Goal: Information Seeking & Learning: Check status

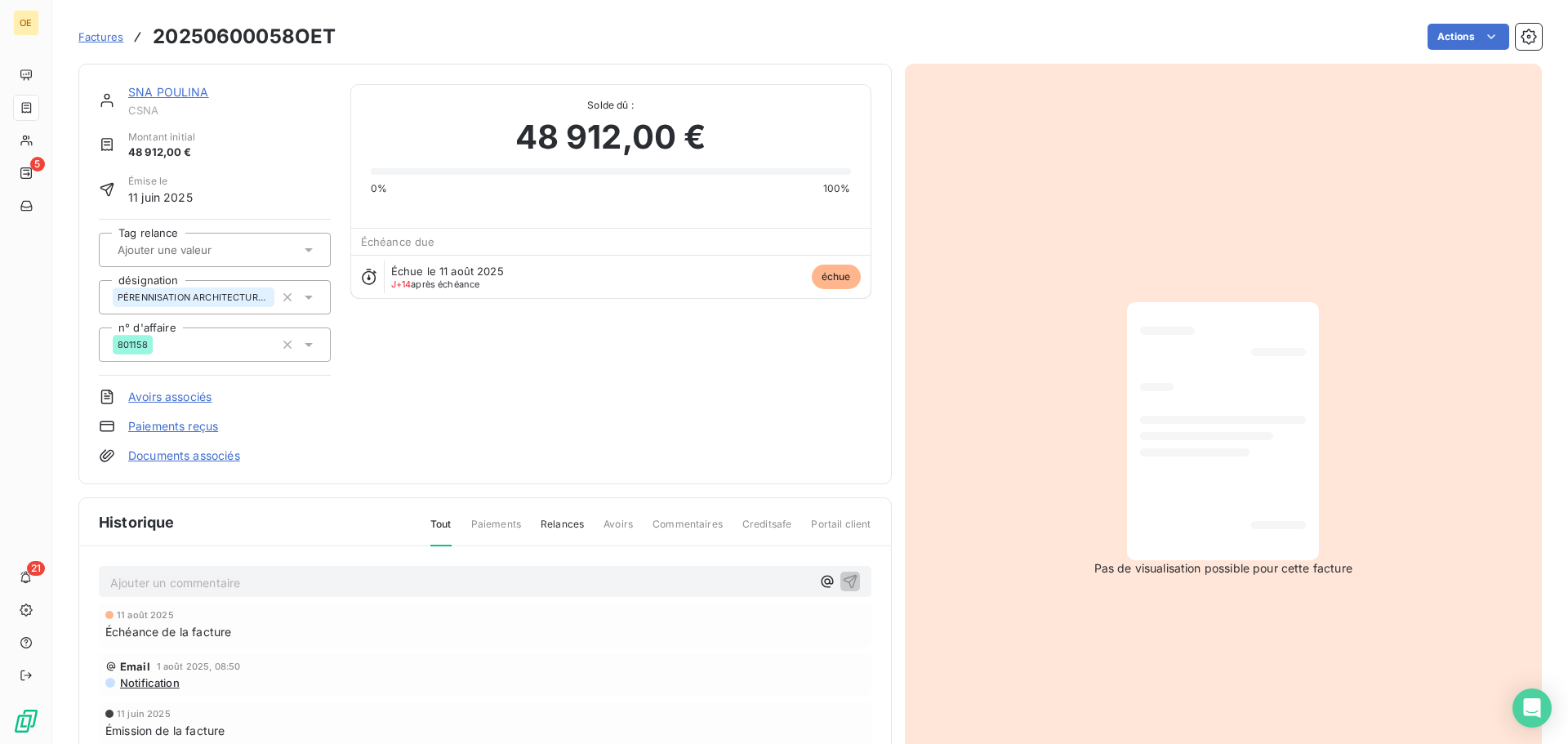
click at [104, 48] on div "Factures 20250600058OET" at bounding box center [207, 37] width 257 height 29
click at [103, 38] on span "Factures" at bounding box center [101, 36] width 45 height 13
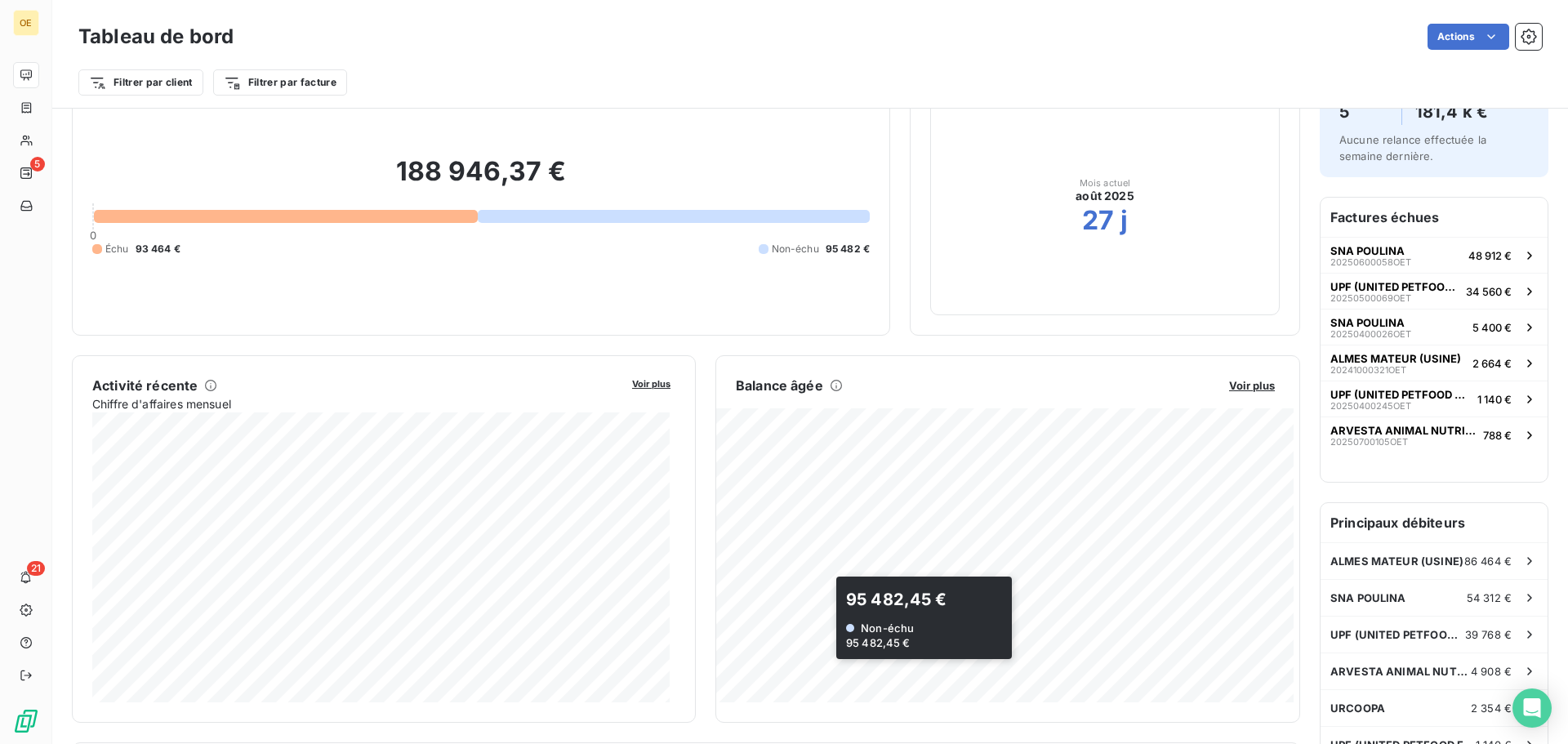
scroll to position [165, 0]
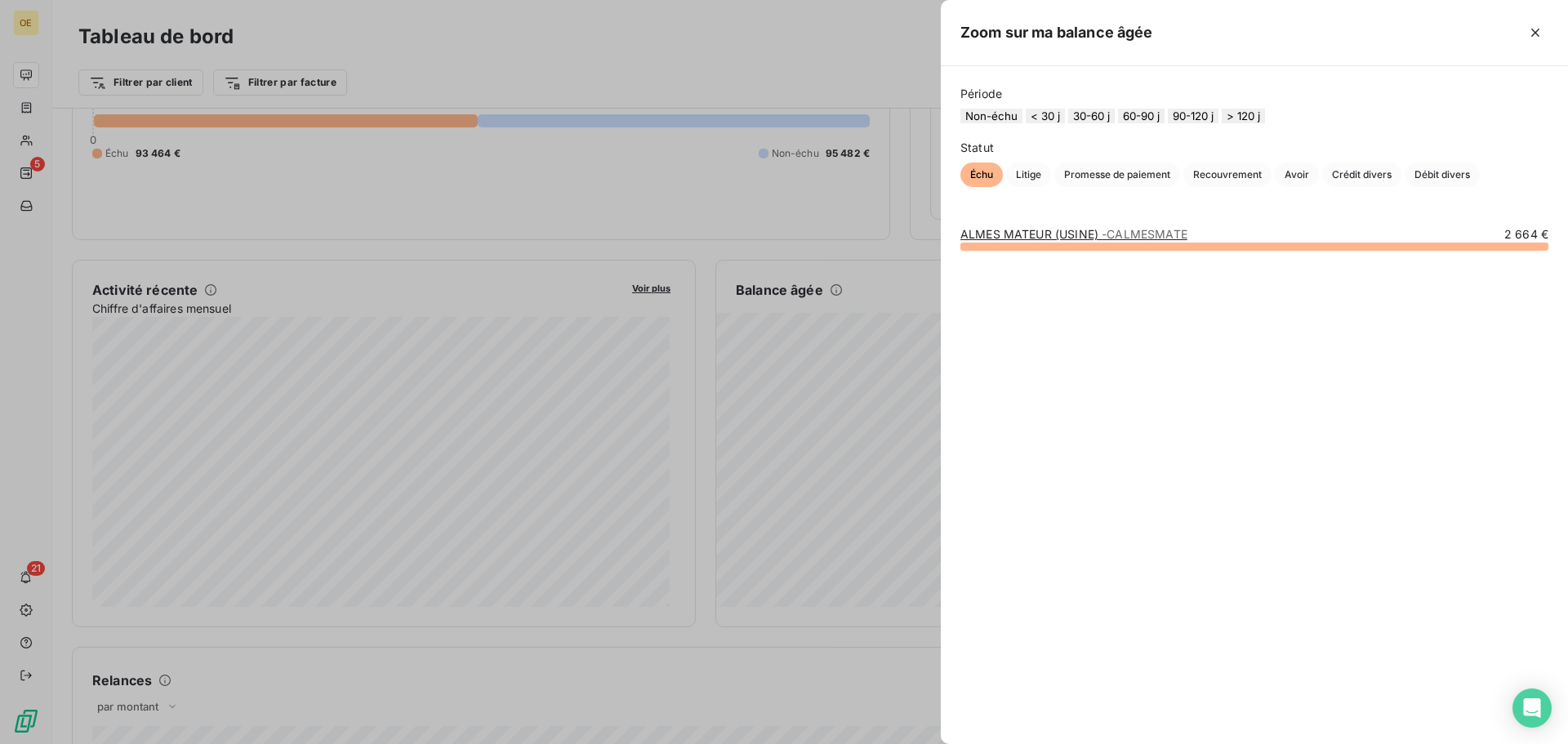
click at [1127, 251] on div at bounding box center [1255, 246] width 588 height 8
click at [1063, 242] on link "ALMES MATEUR (USINE) - [GEOGRAPHIC_DATA]" at bounding box center [1074, 234] width 227 height 14
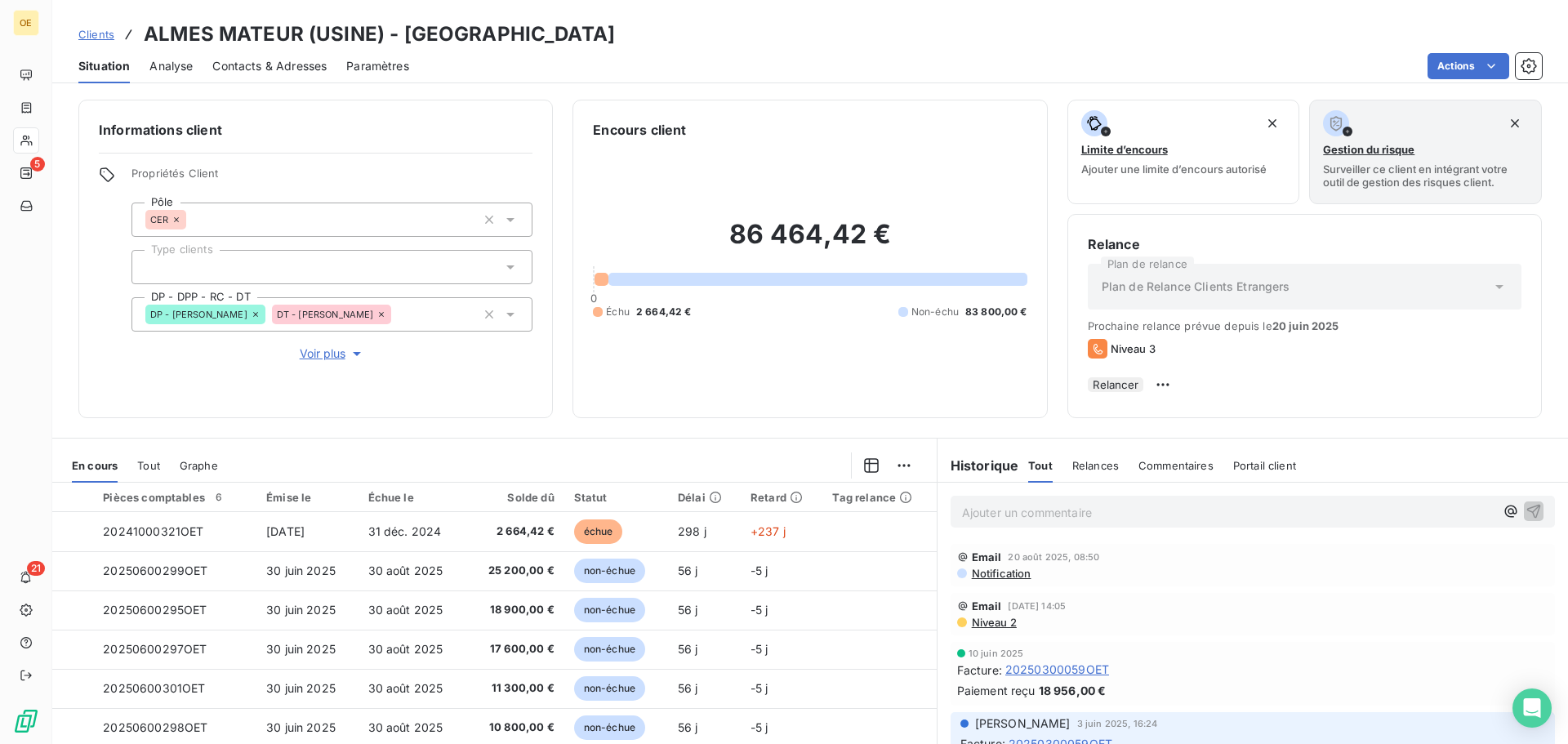
scroll to position [245, 0]
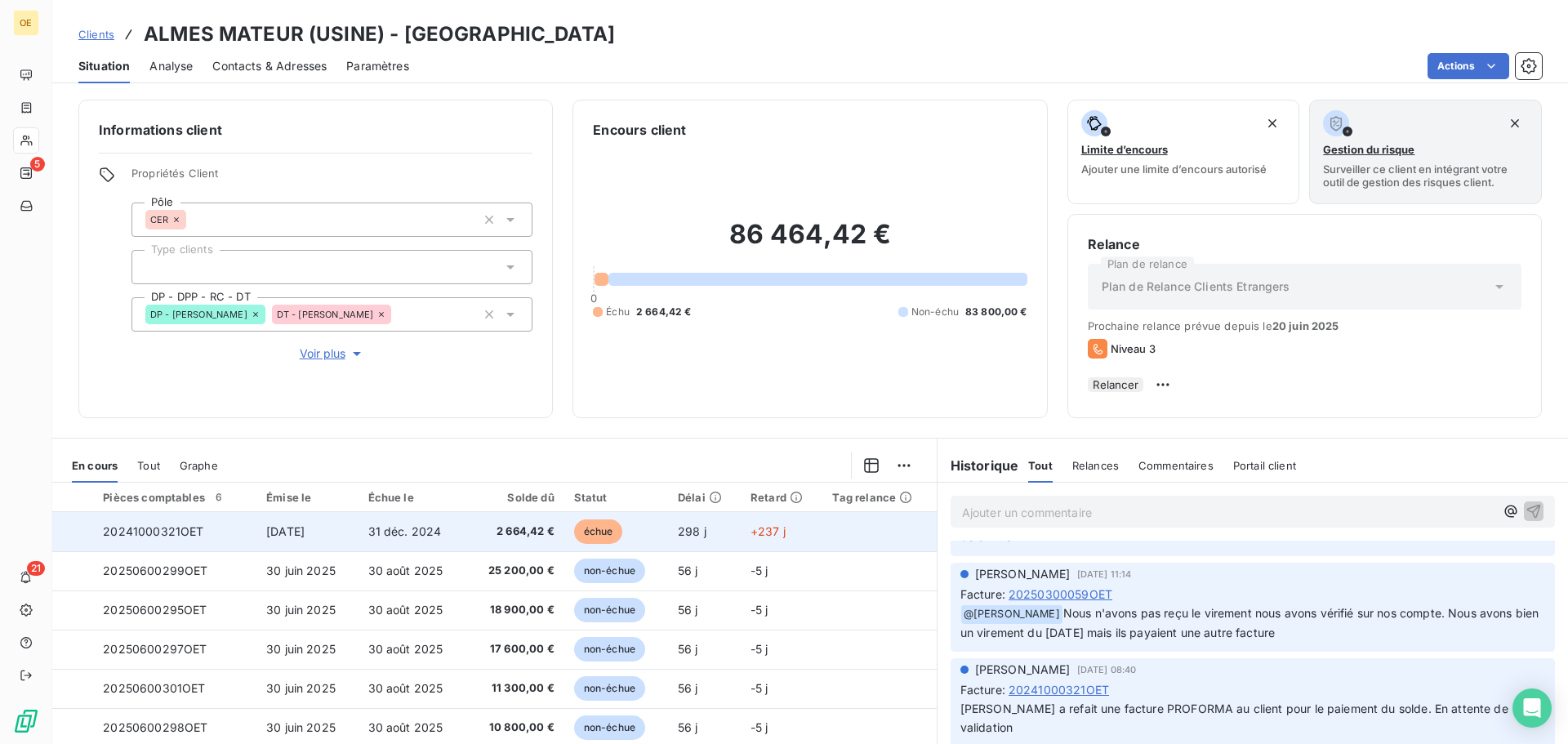
click at [172, 539] on span "20241000321OET" at bounding box center [153, 532] width 100 height 14
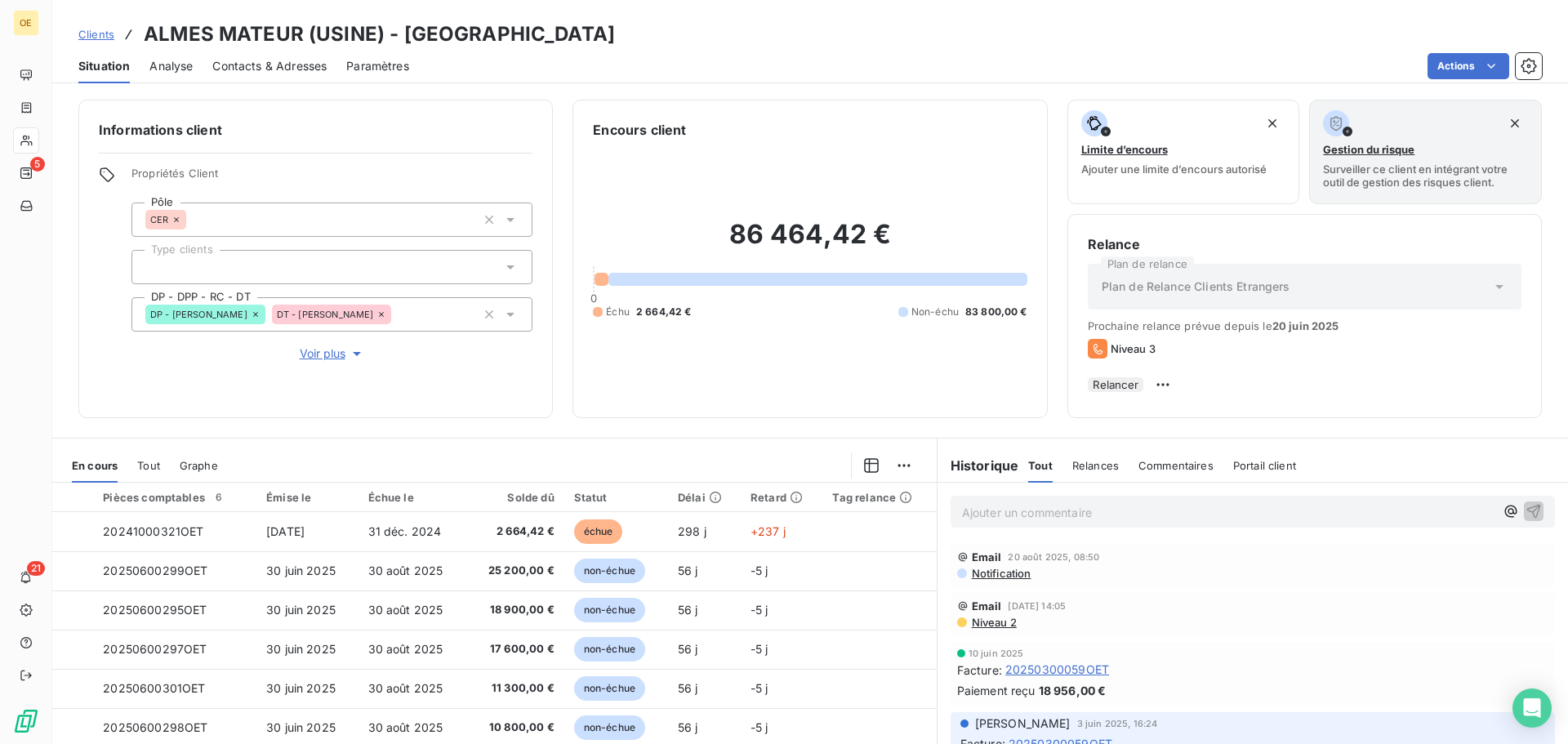
click at [100, 34] on span "Clients" at bounding box center [96, 34] width 36 height 13
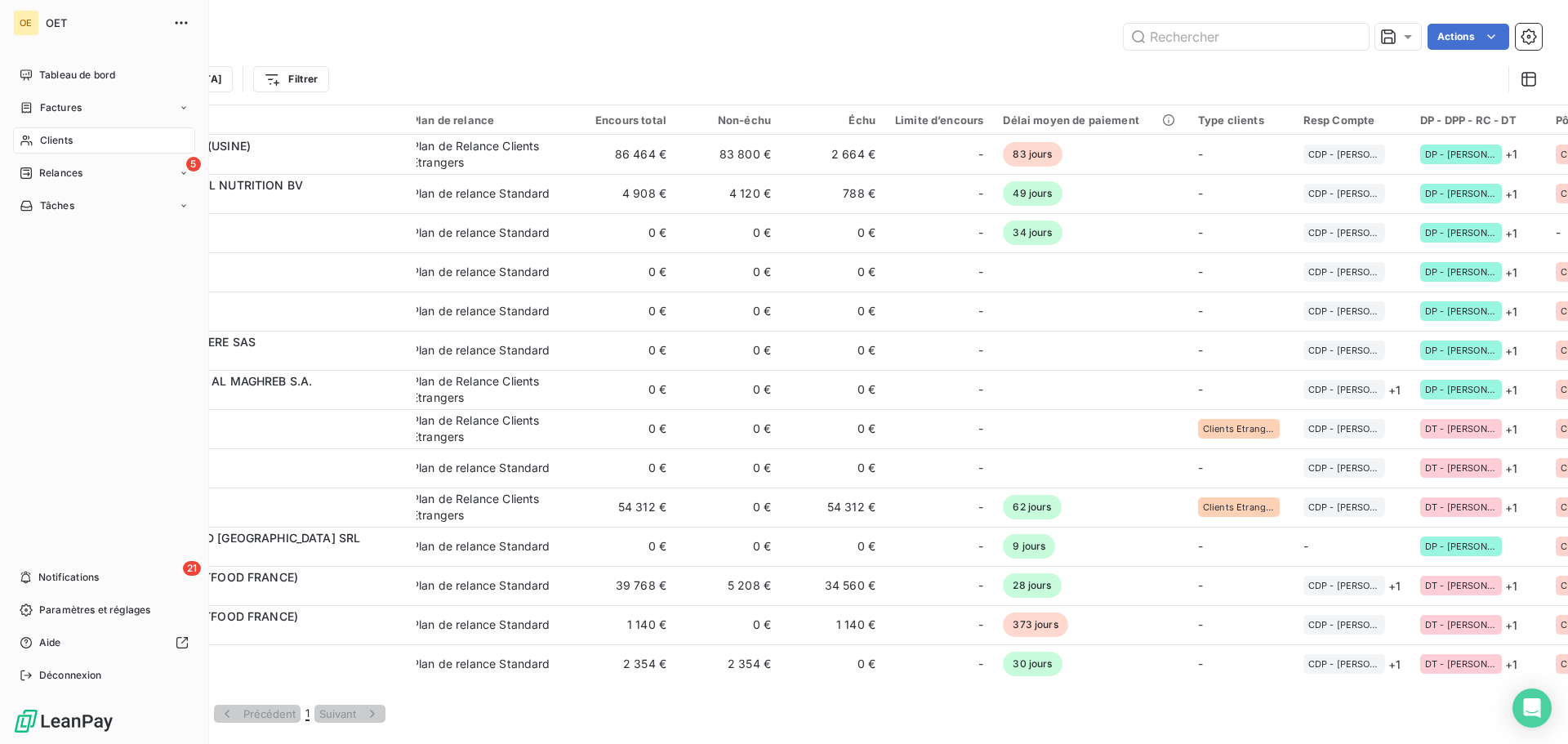
click at [51, 143] on span "Clients" at bounding box center [56, 140] width 33 height 15
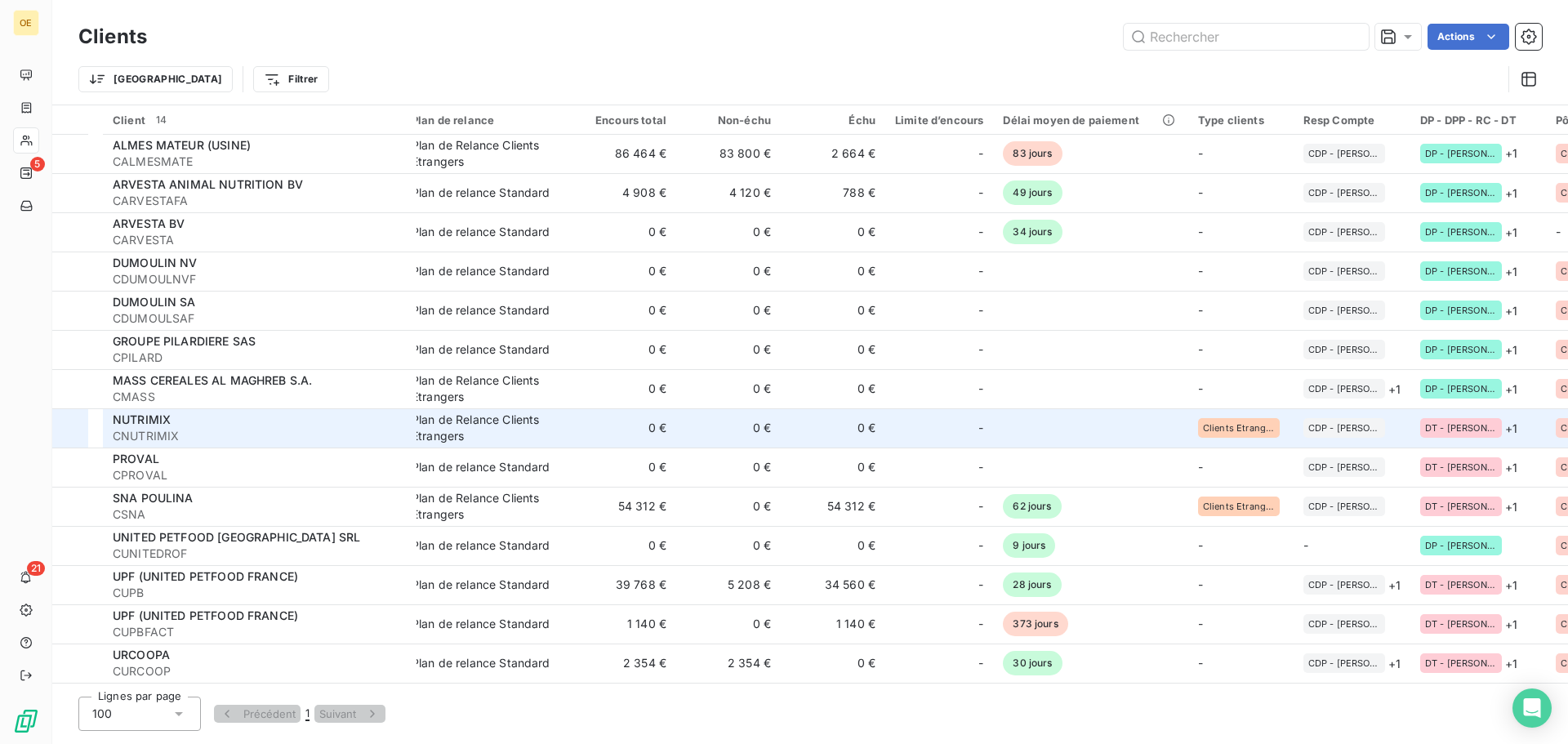
scroll to position [8, 0]
click at [145, 419] on span "NUTRIMIX" at bounding box center [142, 420] width 58 height 14
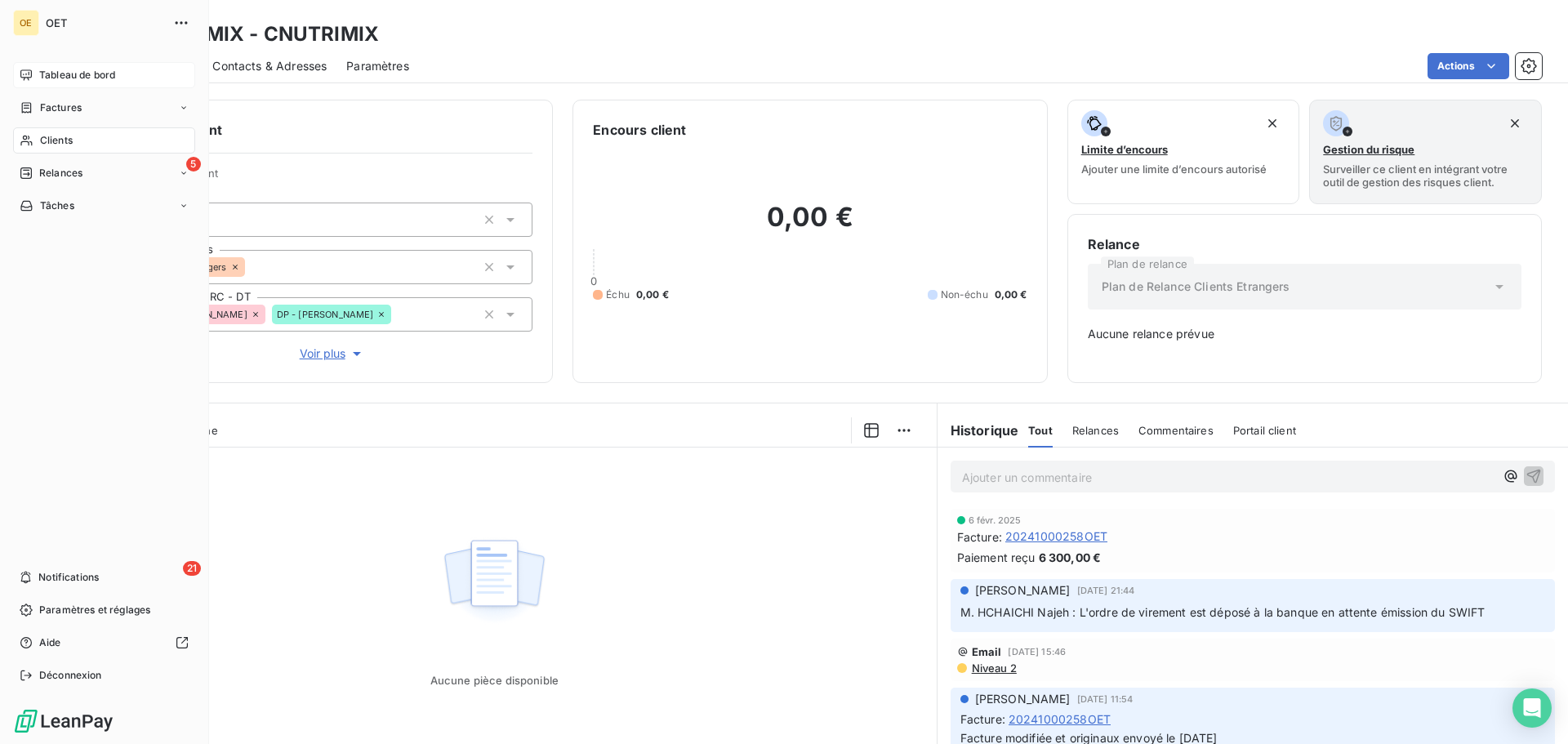
click at [70, 74] on span "Tableau de bord" at bounding box center [77, 75] width 76 height 15
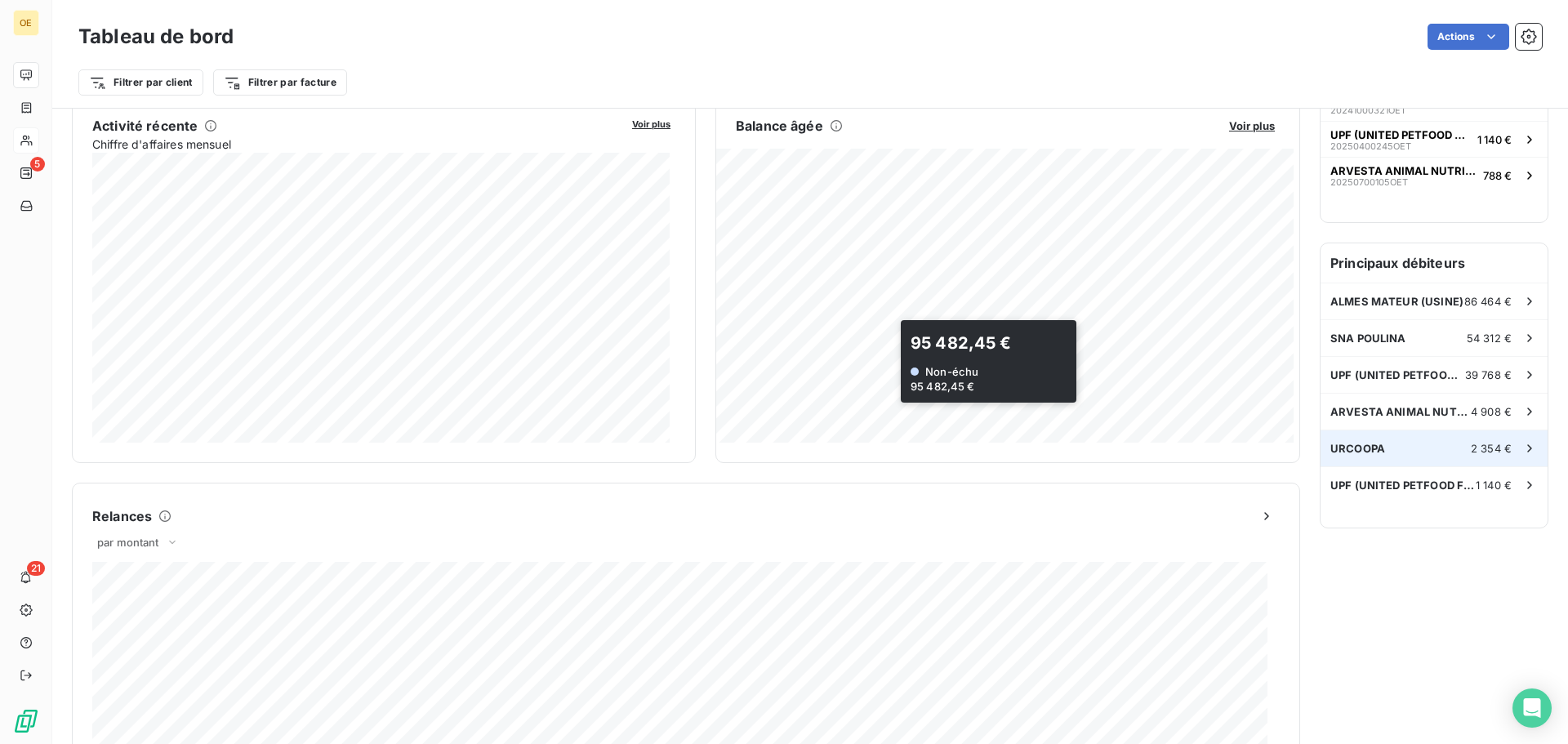
scroll to position [246, 0]
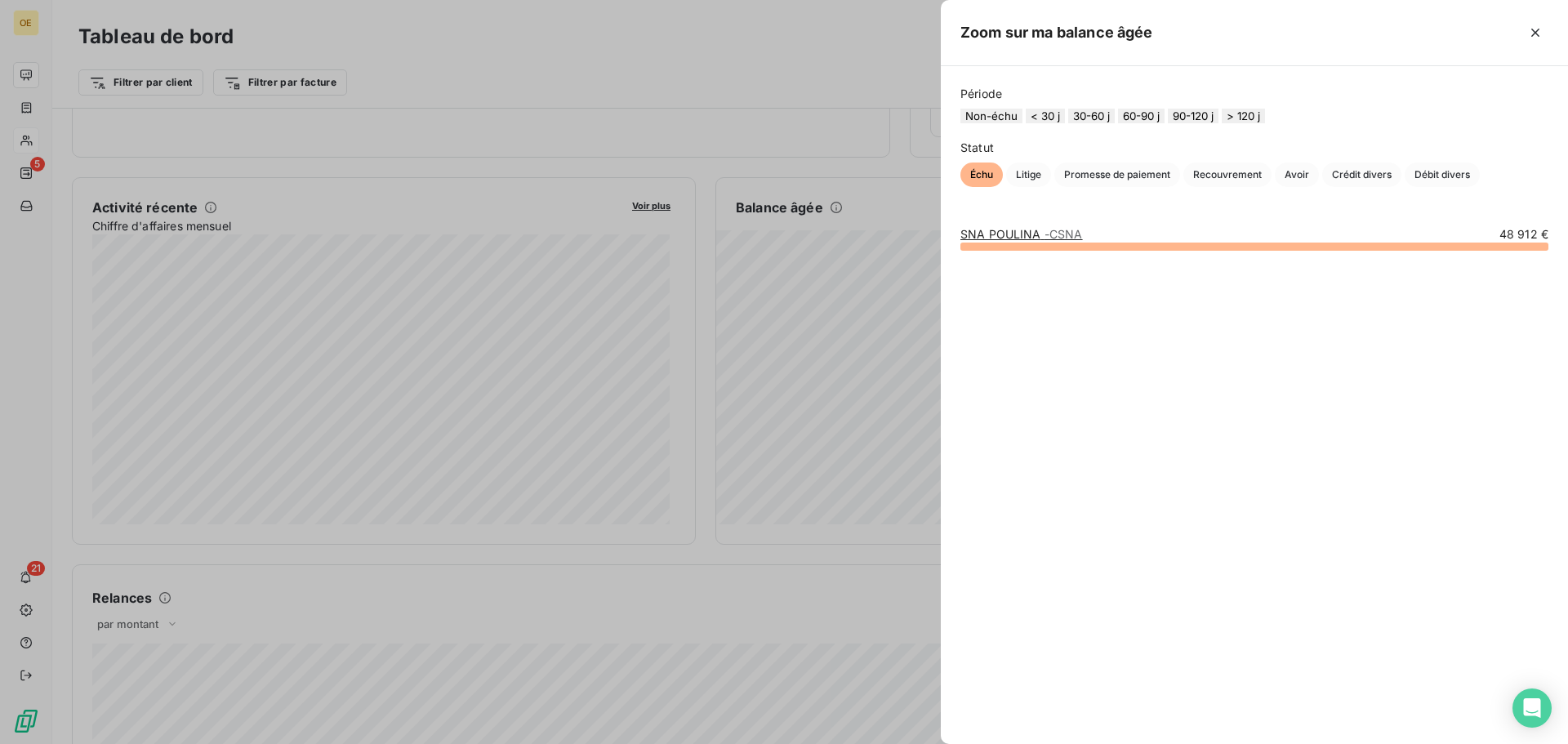
click at [857, 363] on div at bounding box center [784, 372] width 1568 height 744
click at [794, 316] on div at bounding box center [784, 372] width 1568 height 744
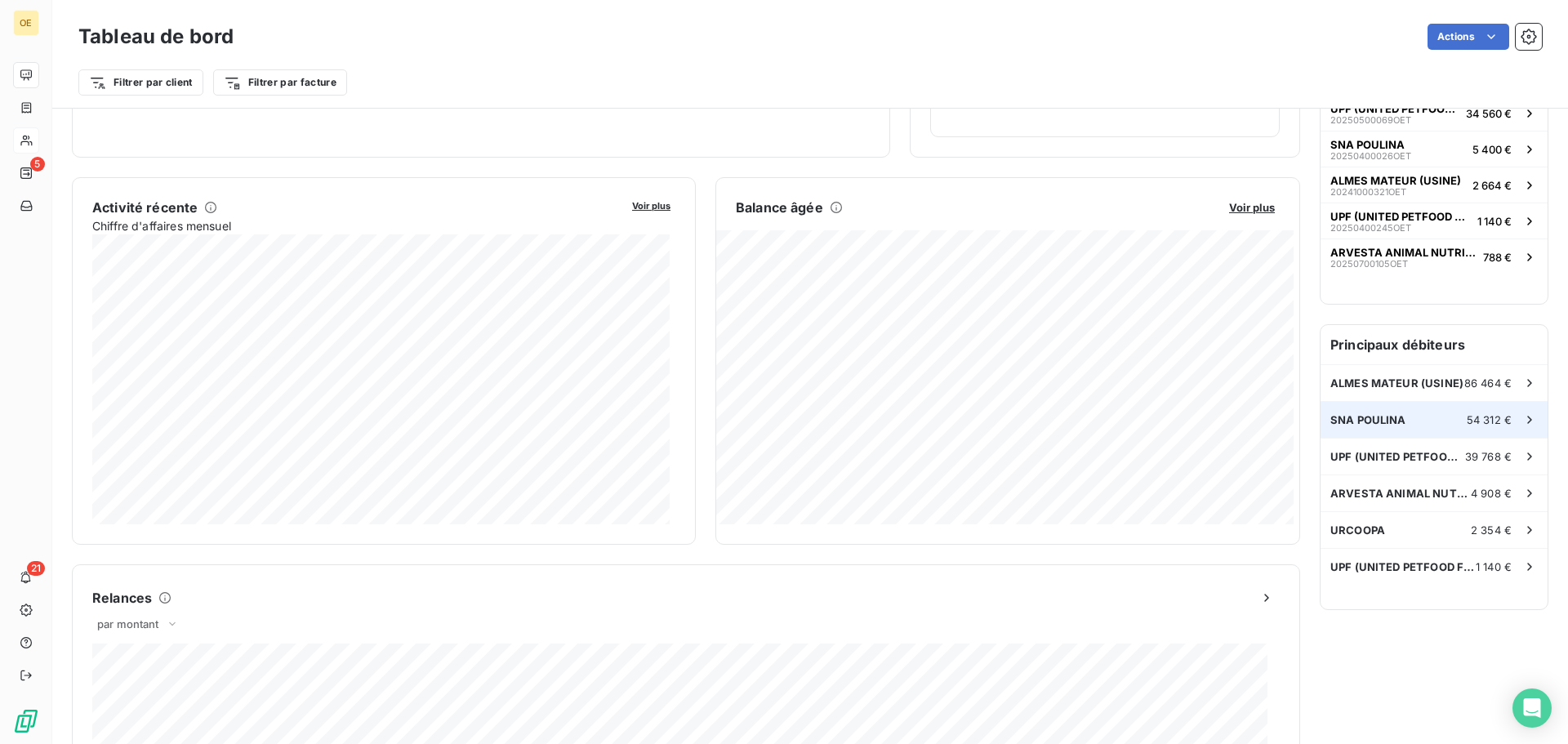
click at [1254, 424] on span "SNA POULINA" at bounding box center [1368, 420] width 76 height 13
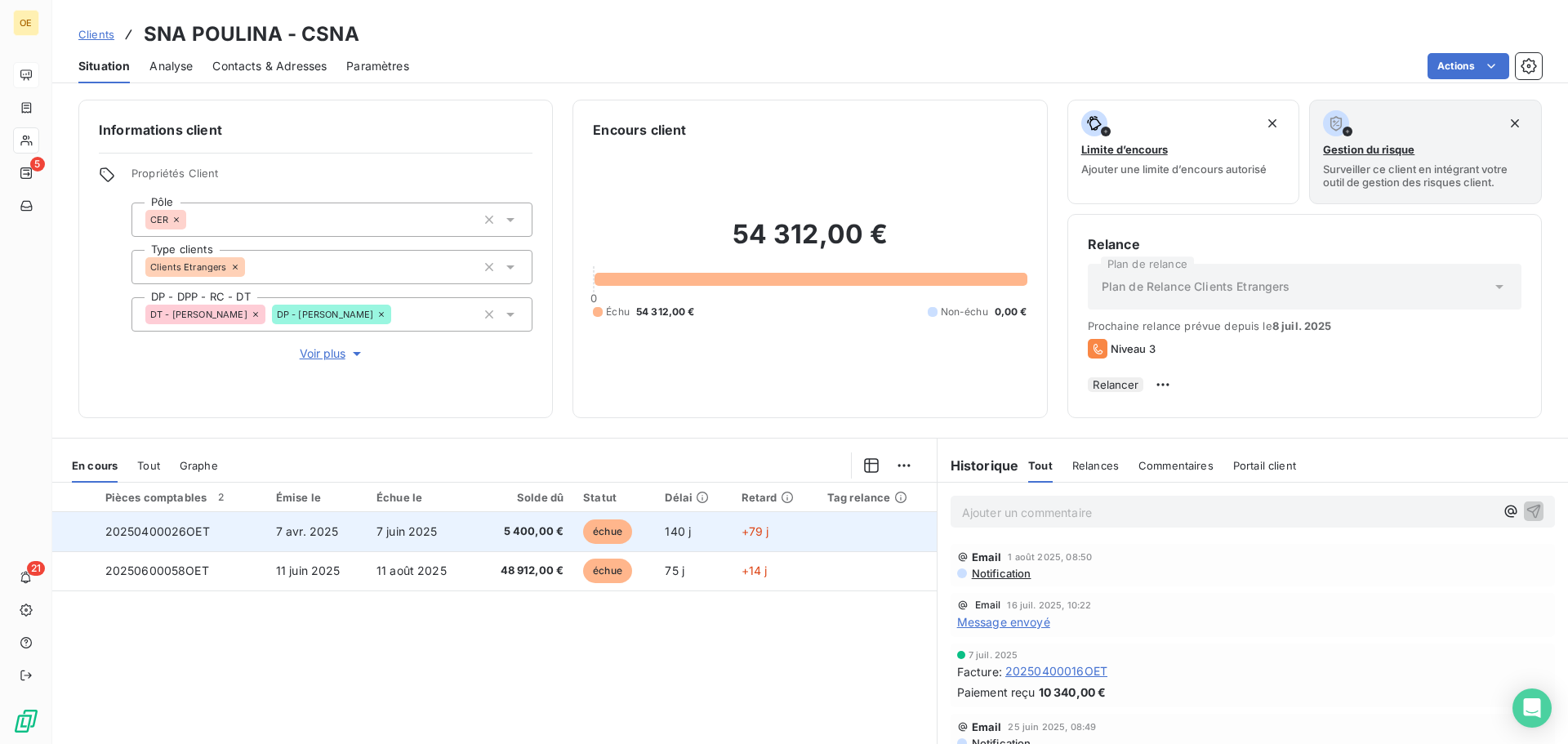
click at [158, 539] on span "20250400026OET" at bounding box center [157, 532] width 104 height 14
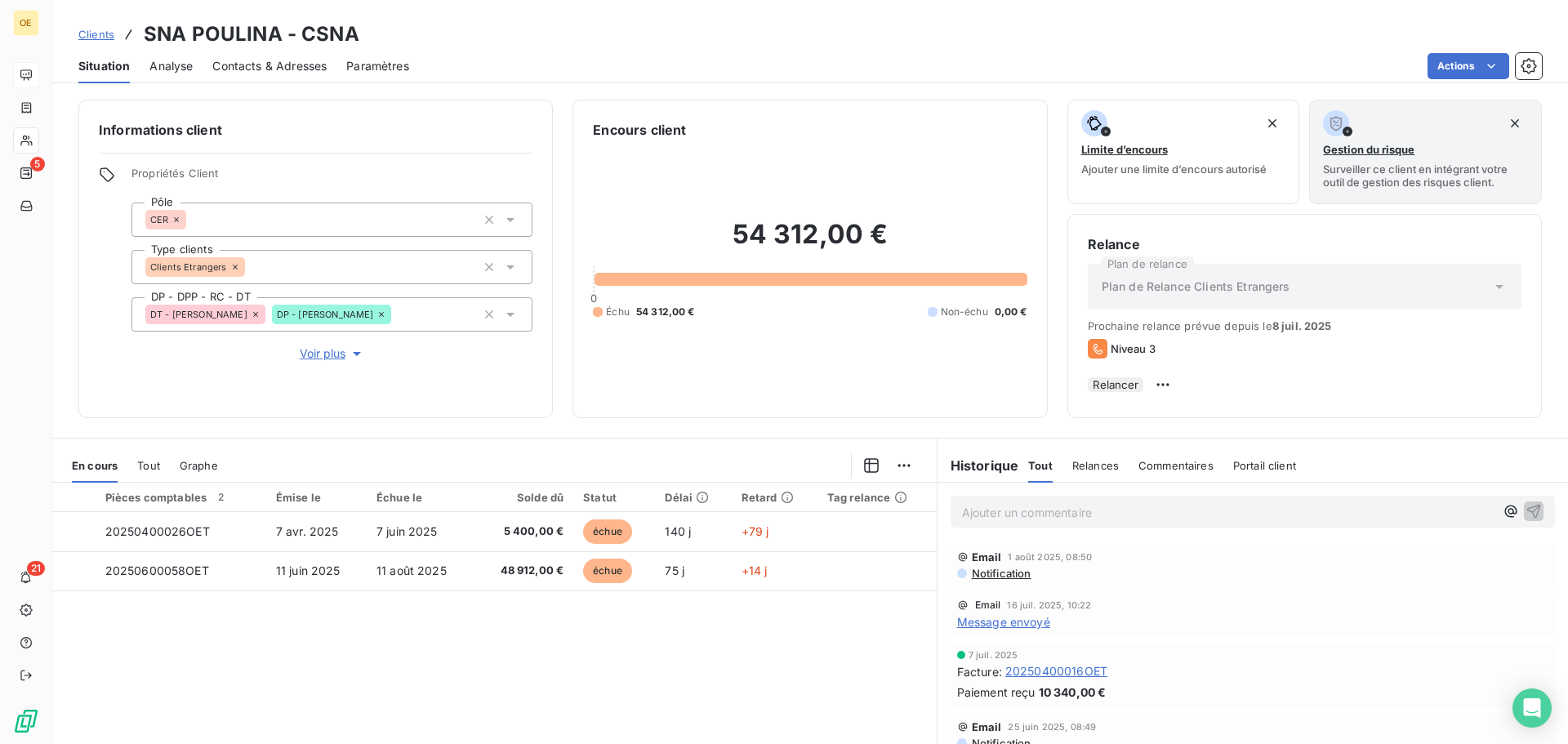
click at [95, 31] on span "Clients" at bounding box center [96, 34] width 36 height 13
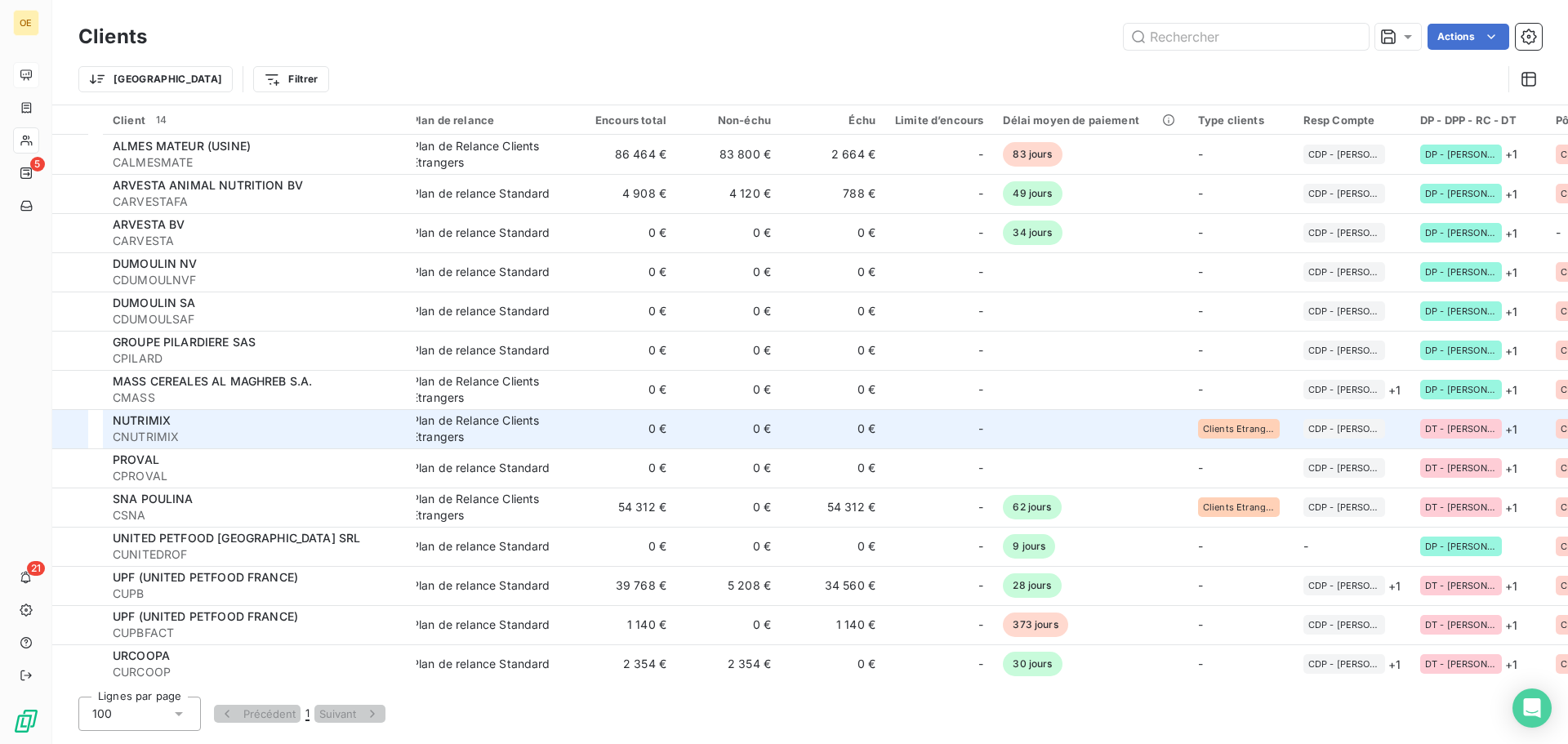
click at [185, 428] on div "NUTRIMIX" at bounding box center [260, 421] width 294 height 17
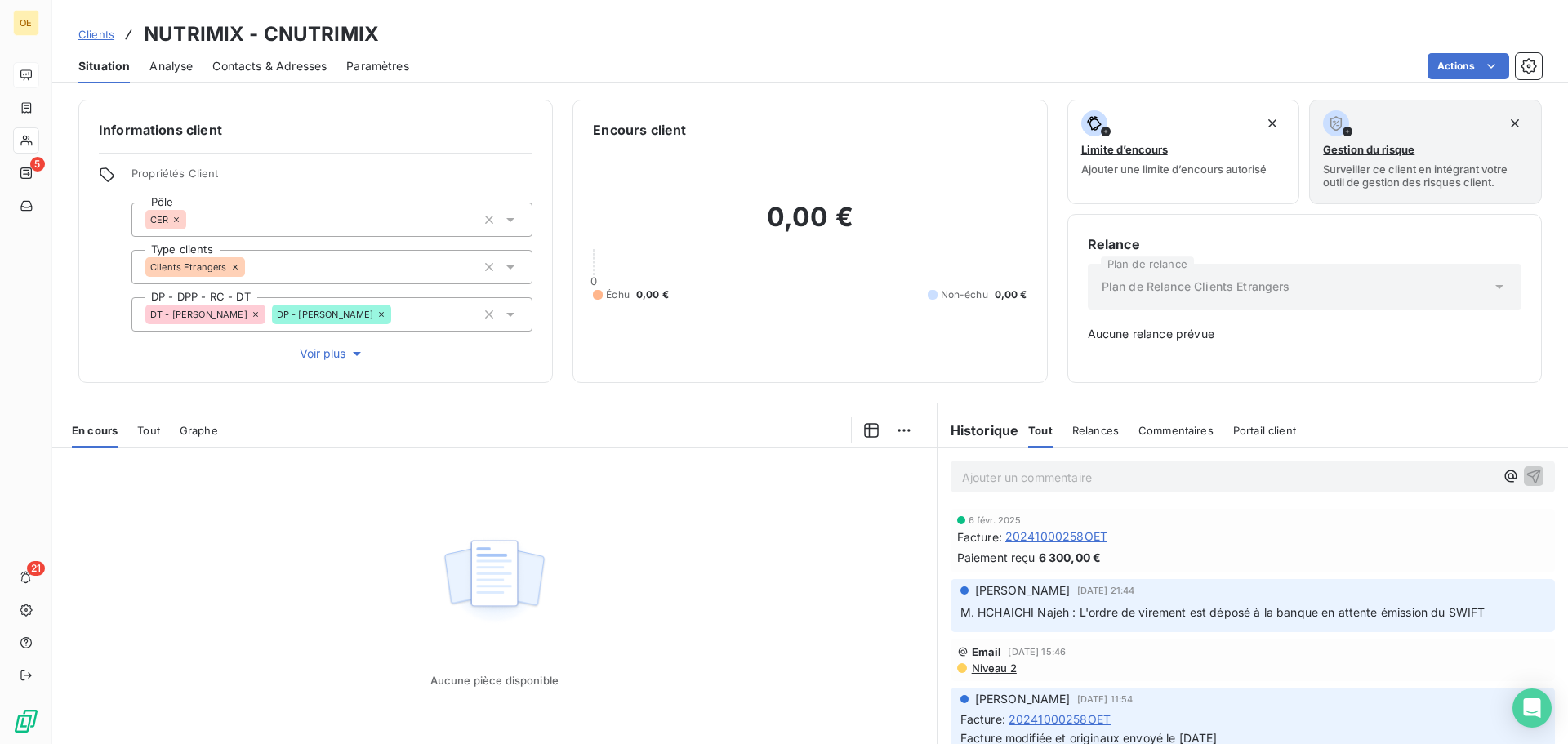
click at [151, 429] on span "Tout" at bounding box center [148, 429] width 22 height 13
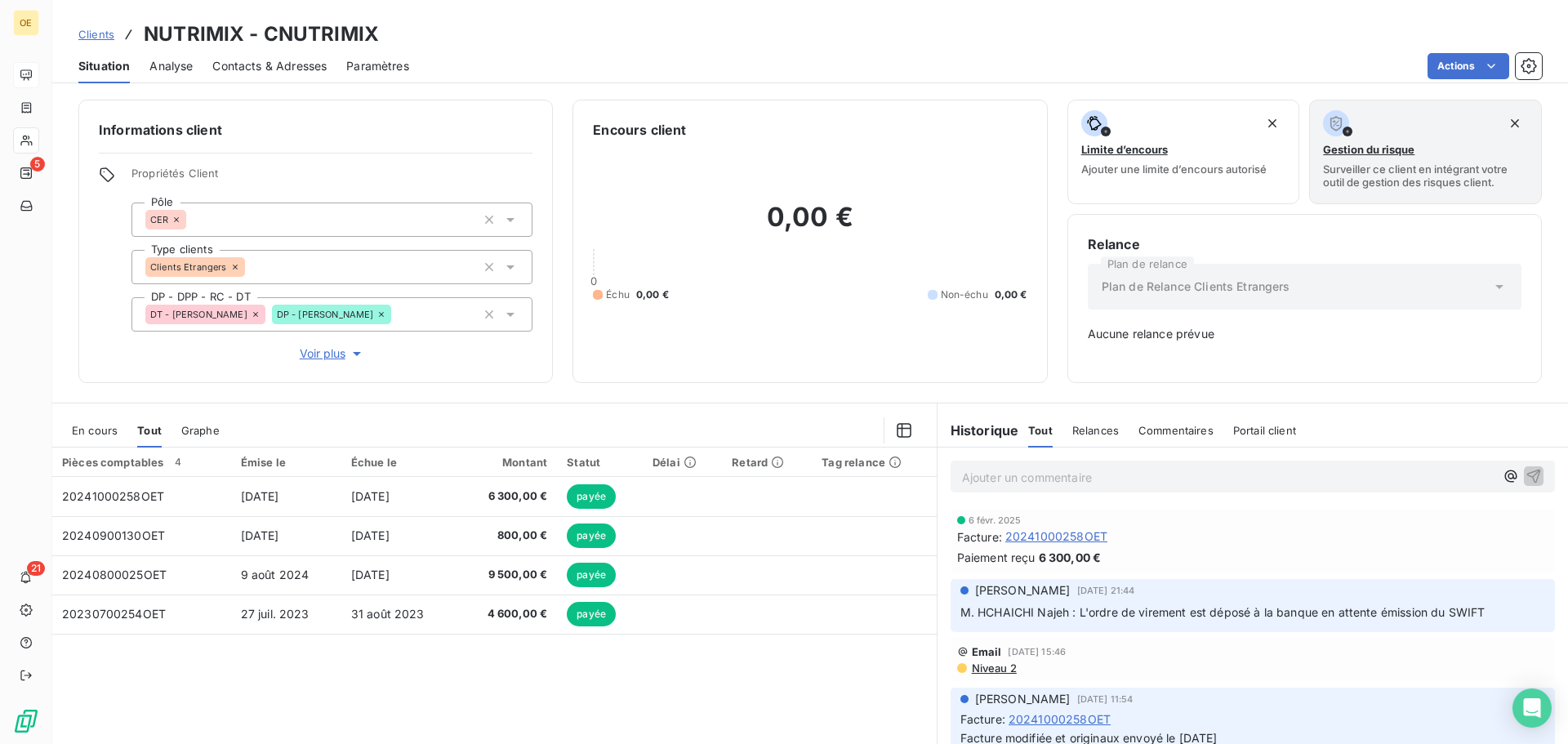
click at [91, 428] on span "En cours" at bounding box center [94, 429] width 46 height 13
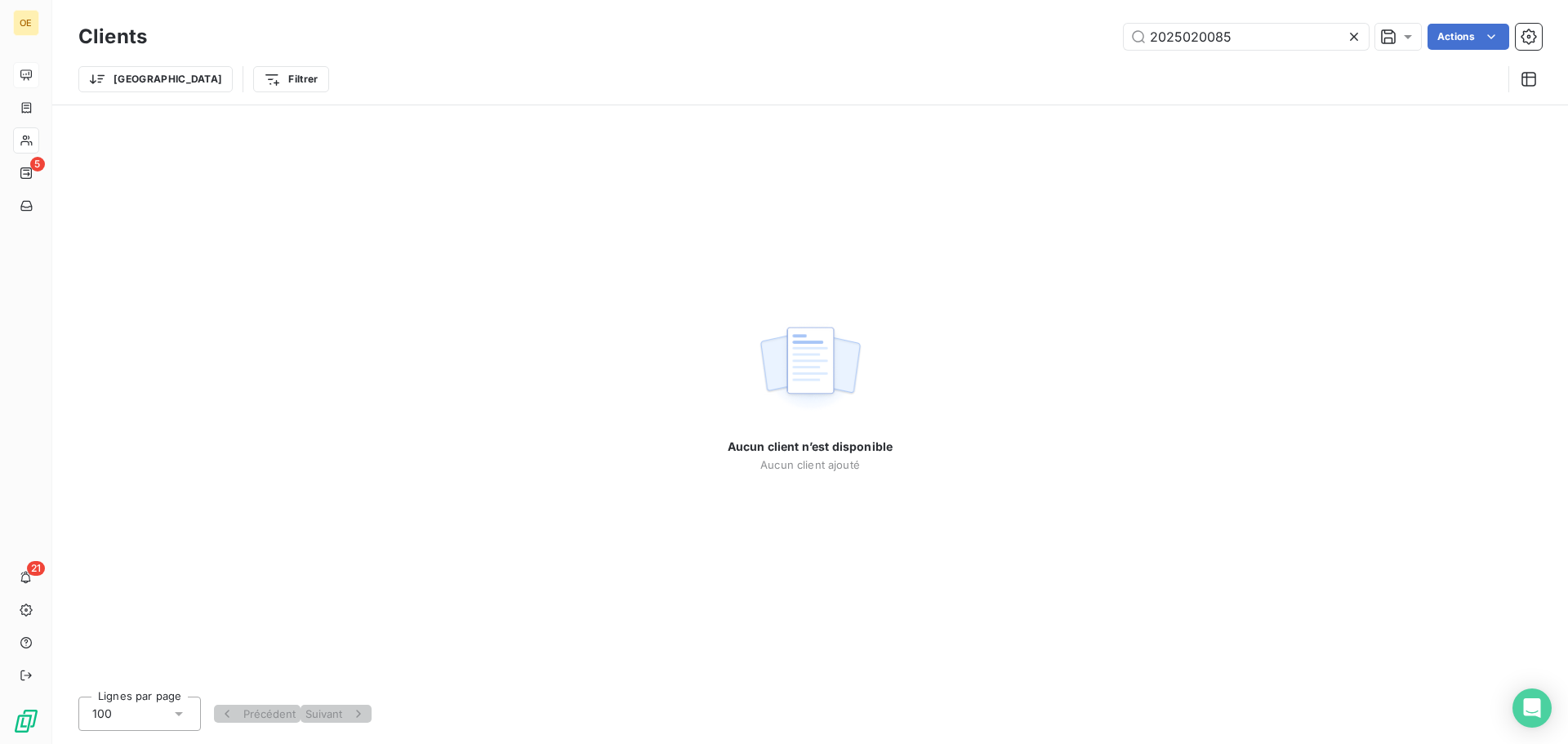
type input "2025020085"
drag, startPoint x: 1237, startPoint y: 32, endPoint x: 1150, endPoint y: 33, distance: 87.0
click at [1150, 33] on input "2025020085" at bounding box center [1246, 36] width 245 height 26
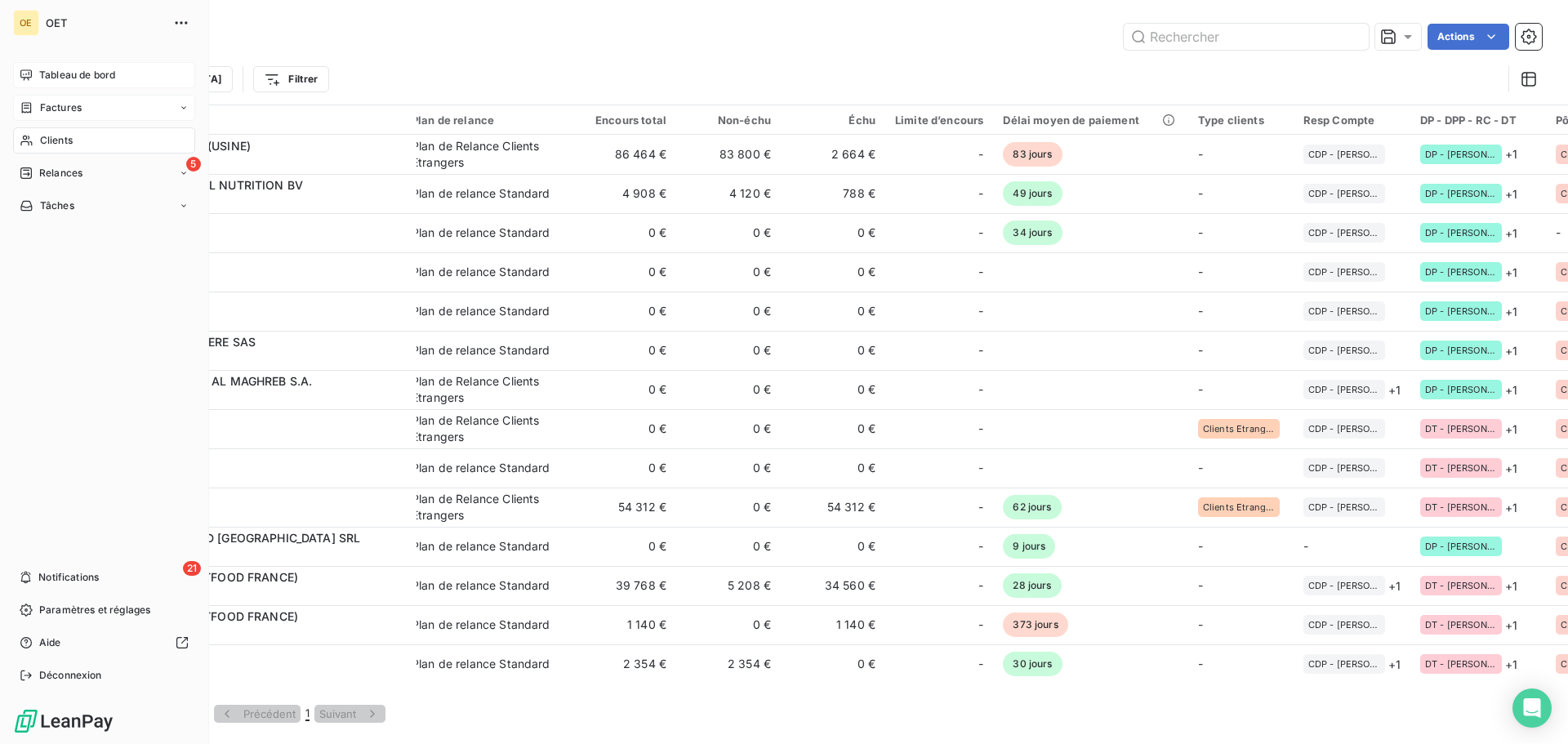
click at [28, 109] on icon at bounding box center [26, 107] width 14 height 13
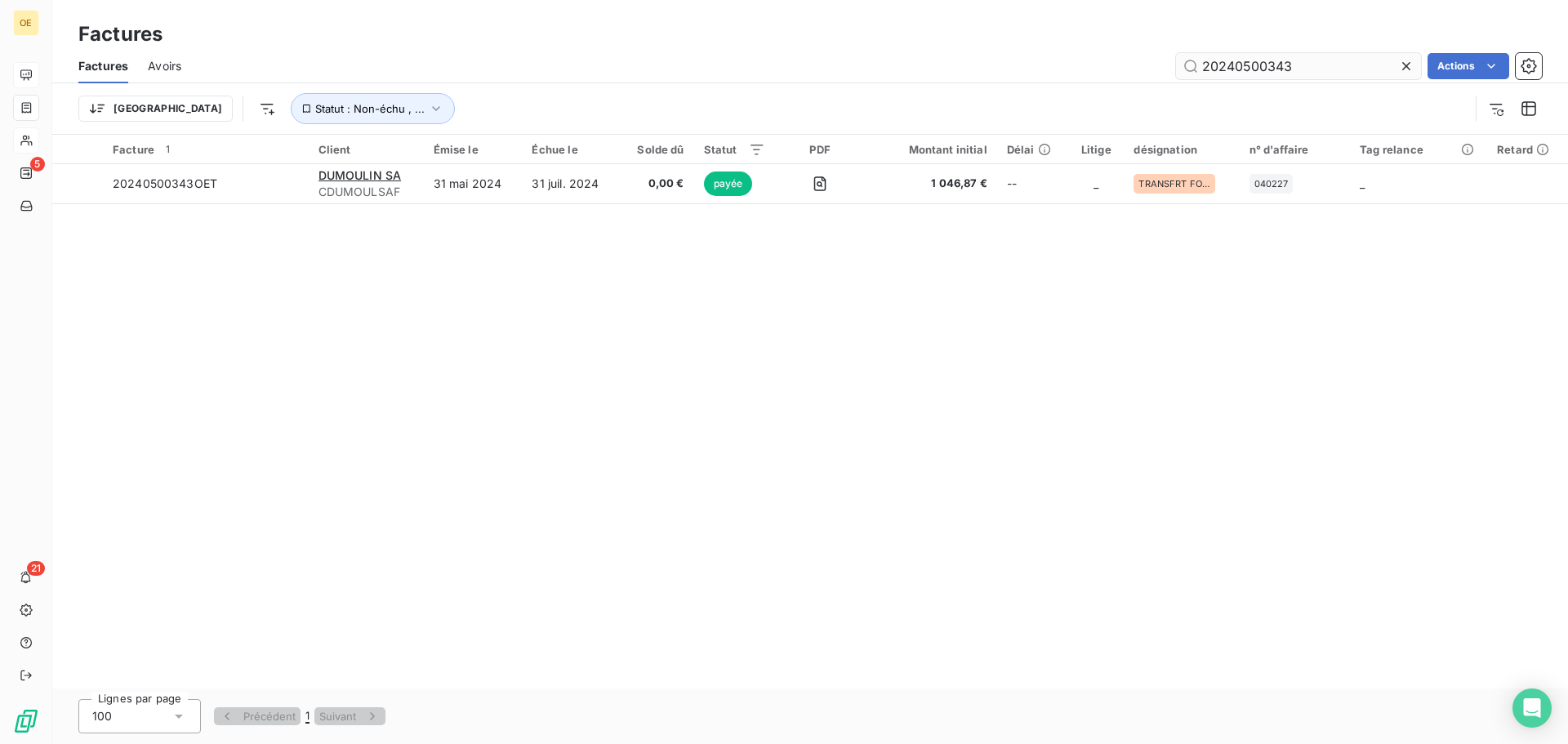
drag, startPoint x: 1227, startPoint y: 66, endPoint x: 1304, endPoint y: 66, distance: 77.0
click at [1254, 66] on input "20240500343" at bounding box center [1298, 66] width 245 height 26
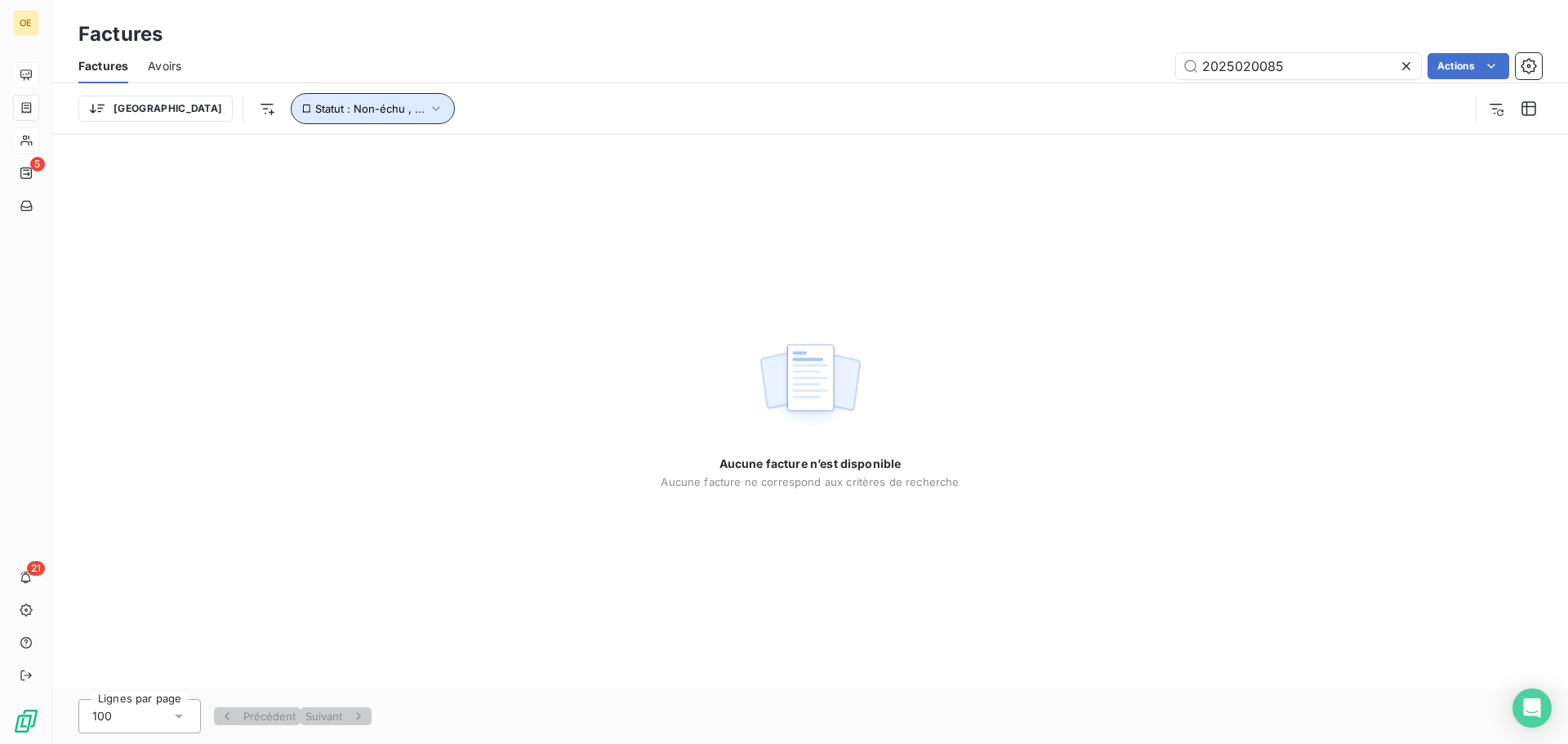
click at [428, 104] on icon "button" at bounding box center [436, 108] width 17 height 17
click at [1254, 68] on input "2025020085" at bounding box center [1298, 66] width 245 height 26
type input "20250200085"
click at [1254, 218] on div "Aucune facture n’est disponible Aucune facture ne correspond aux critères de re…" at bounding box center [810, 411] width 1515 height 554
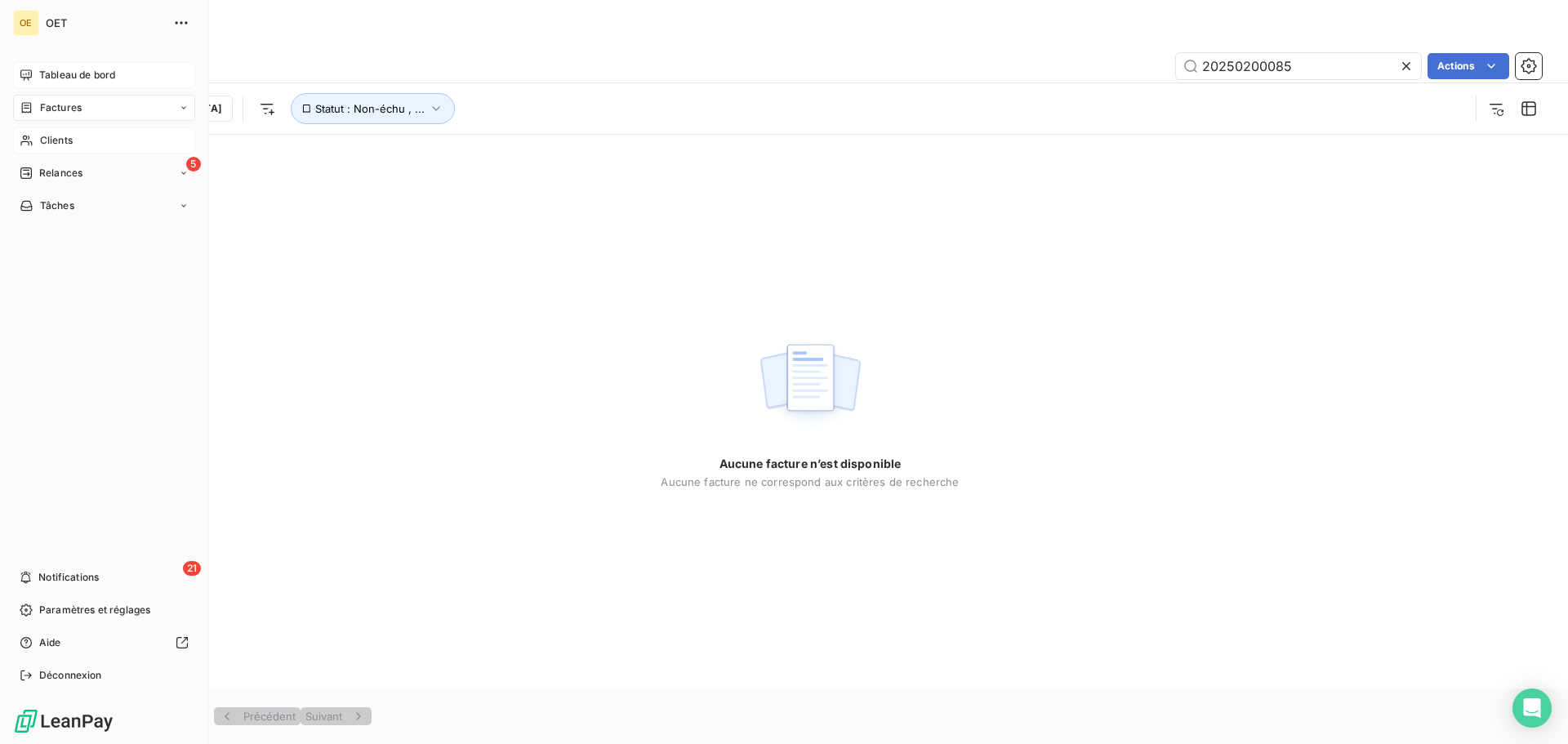
click at [59, 76] on span "Tableau de bord" at bounding box center [77, 75] width 76 height 15
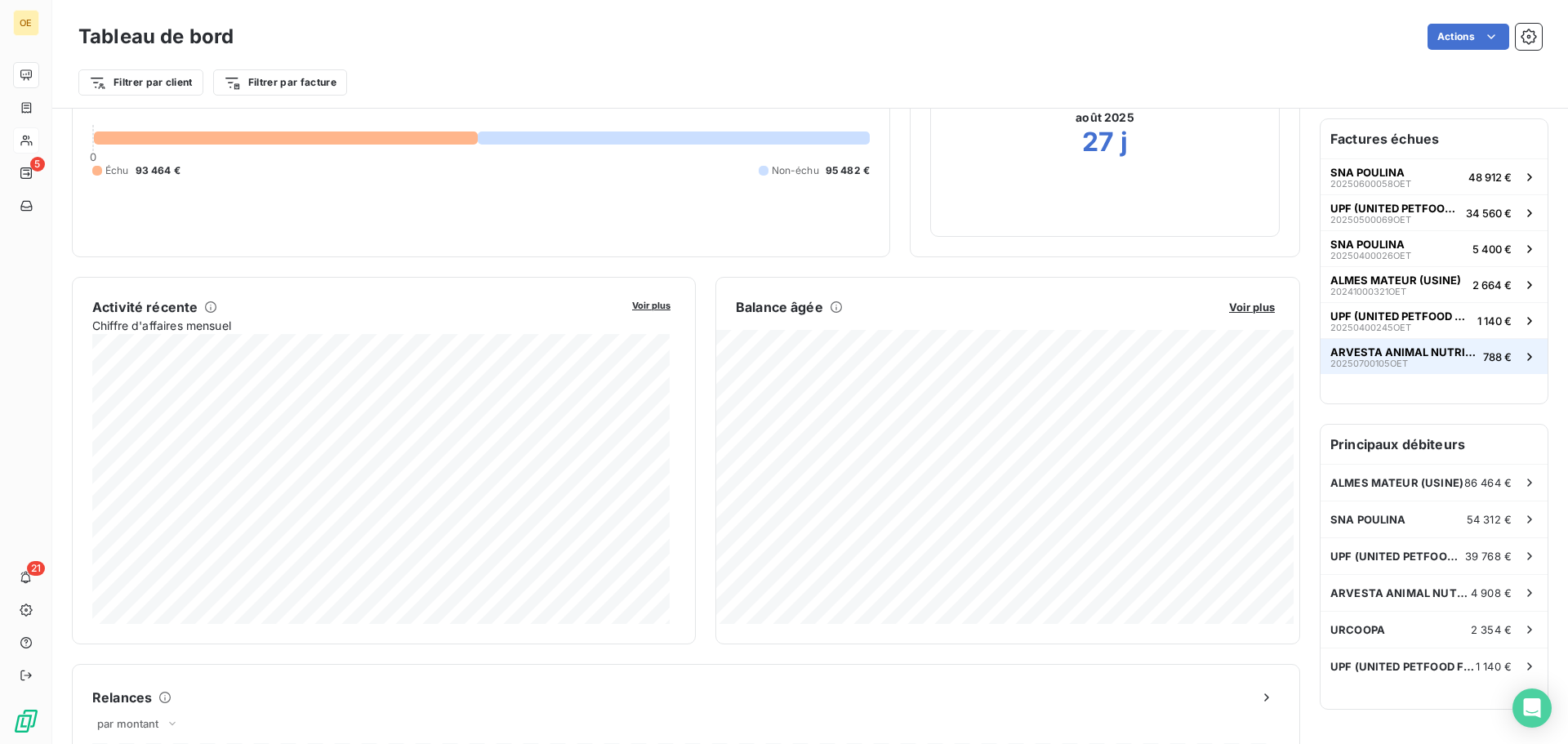
scroll to position [165, 0]
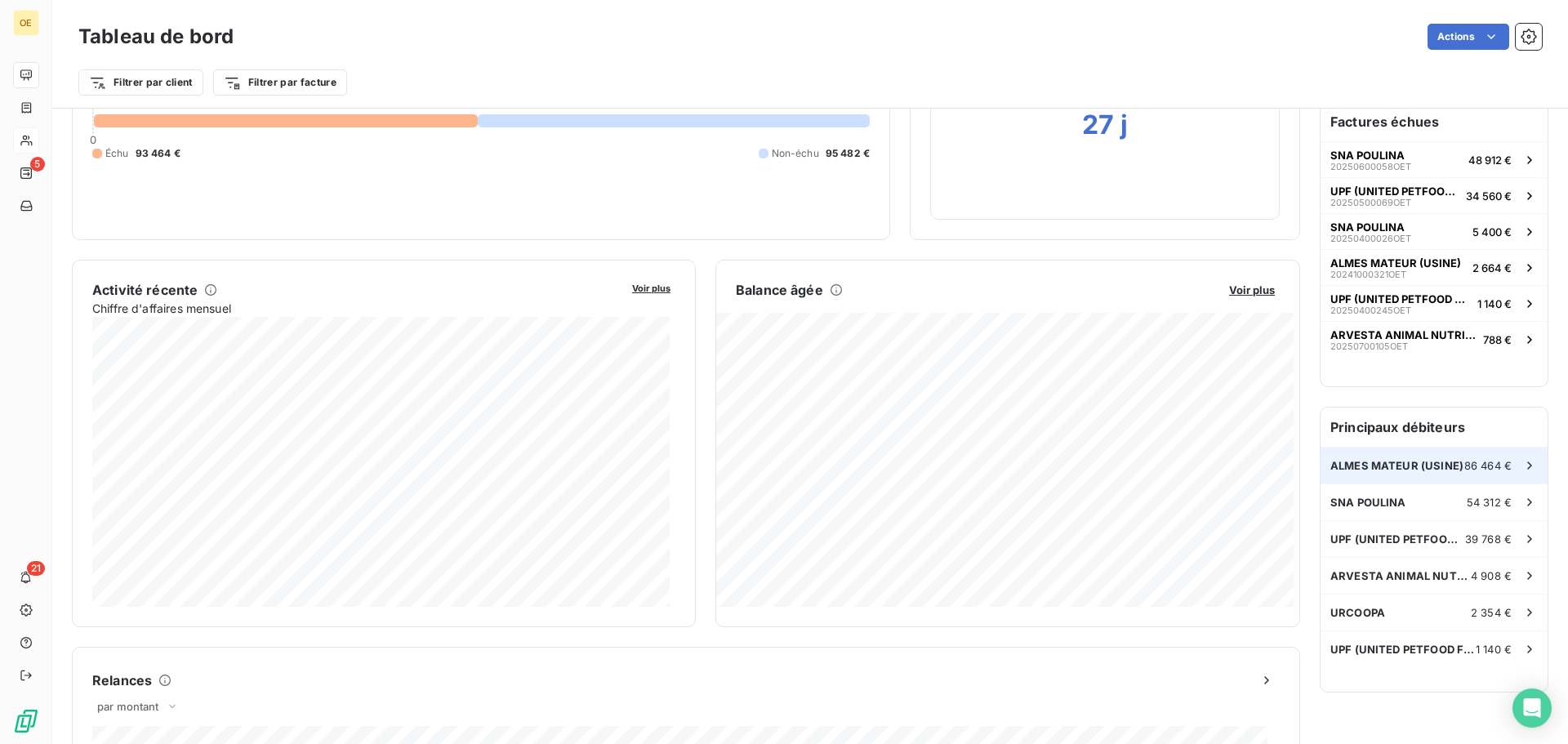
click at [1254, 463] on span "ALMES MATEUR (USINE)" at bounding box center [1397, 465] width 133 height 13
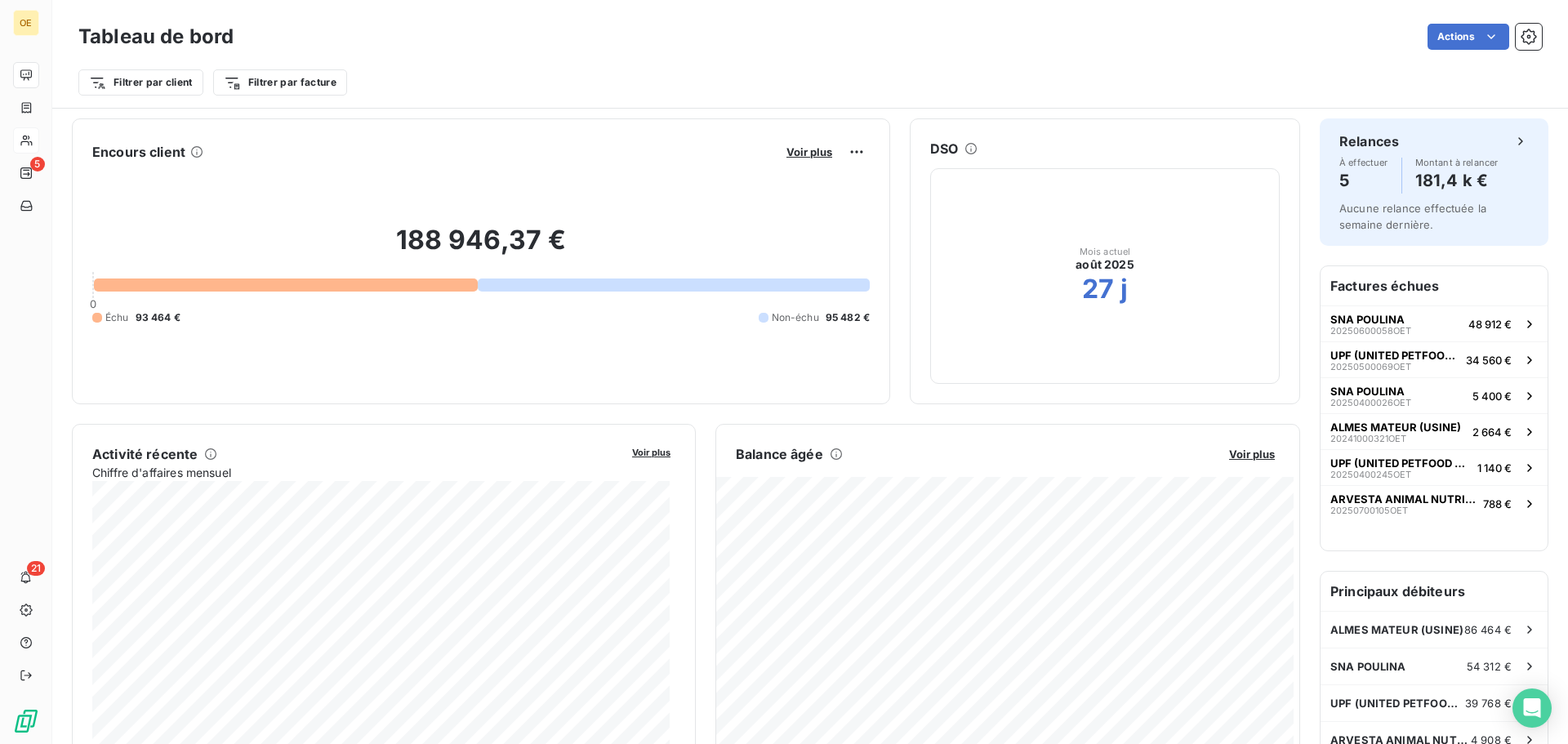
scroll to position [246, 0]
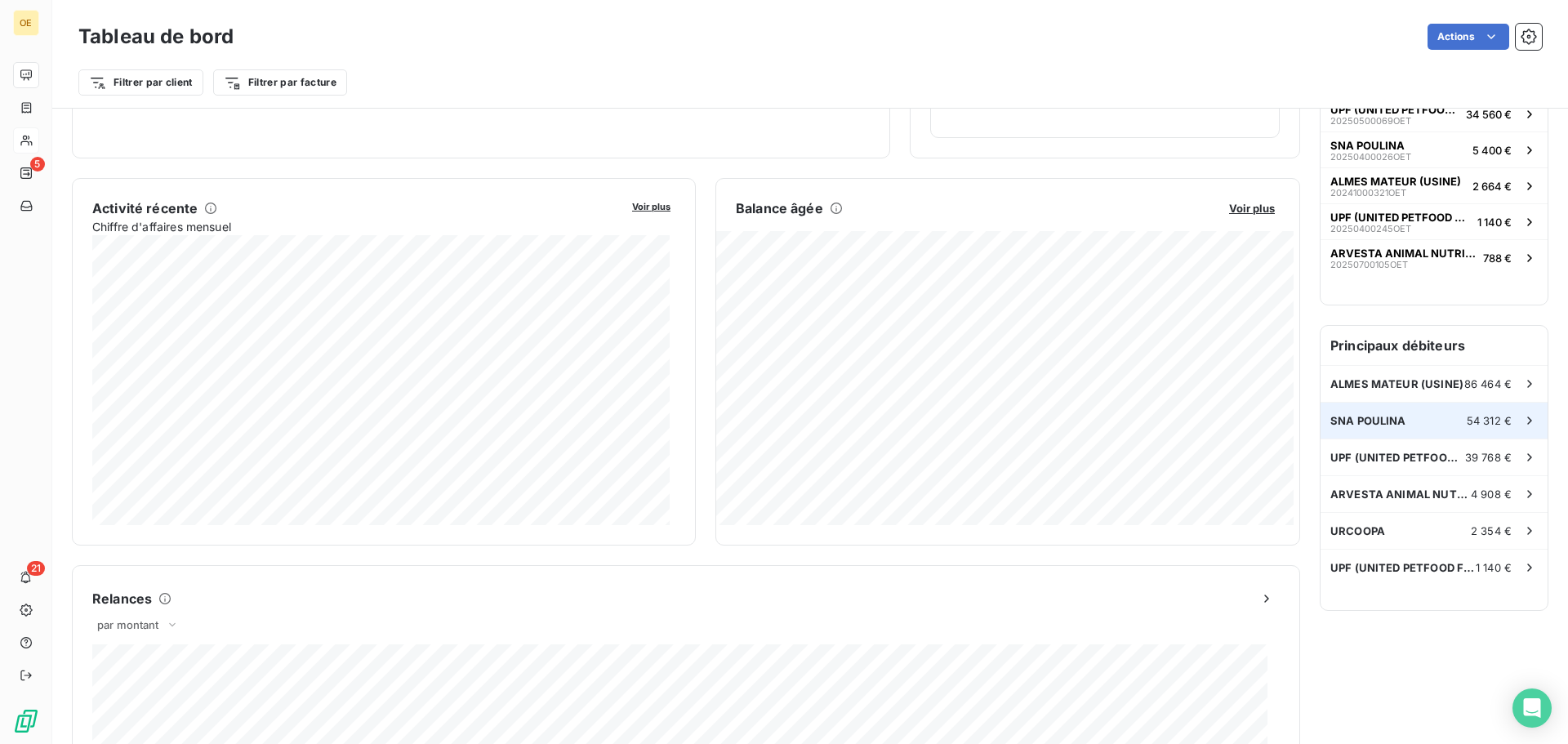
click at [1254, 419] on span "SNA POULINA" at bounding box center [1368, 420] width 76 height 13
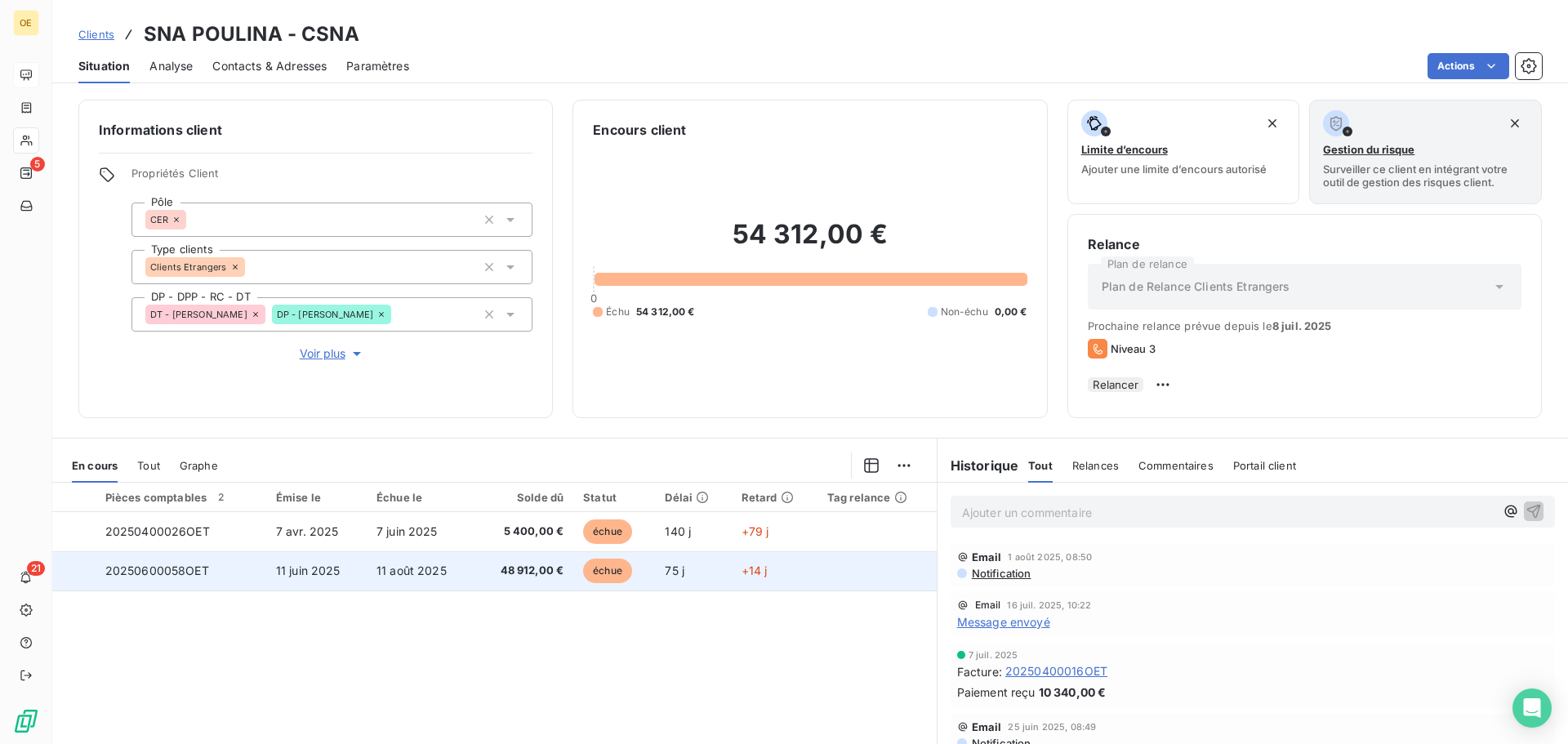
click at [514, 567] on span "48 912,00 €" at bounding box center [524, 571] width 80 height 17
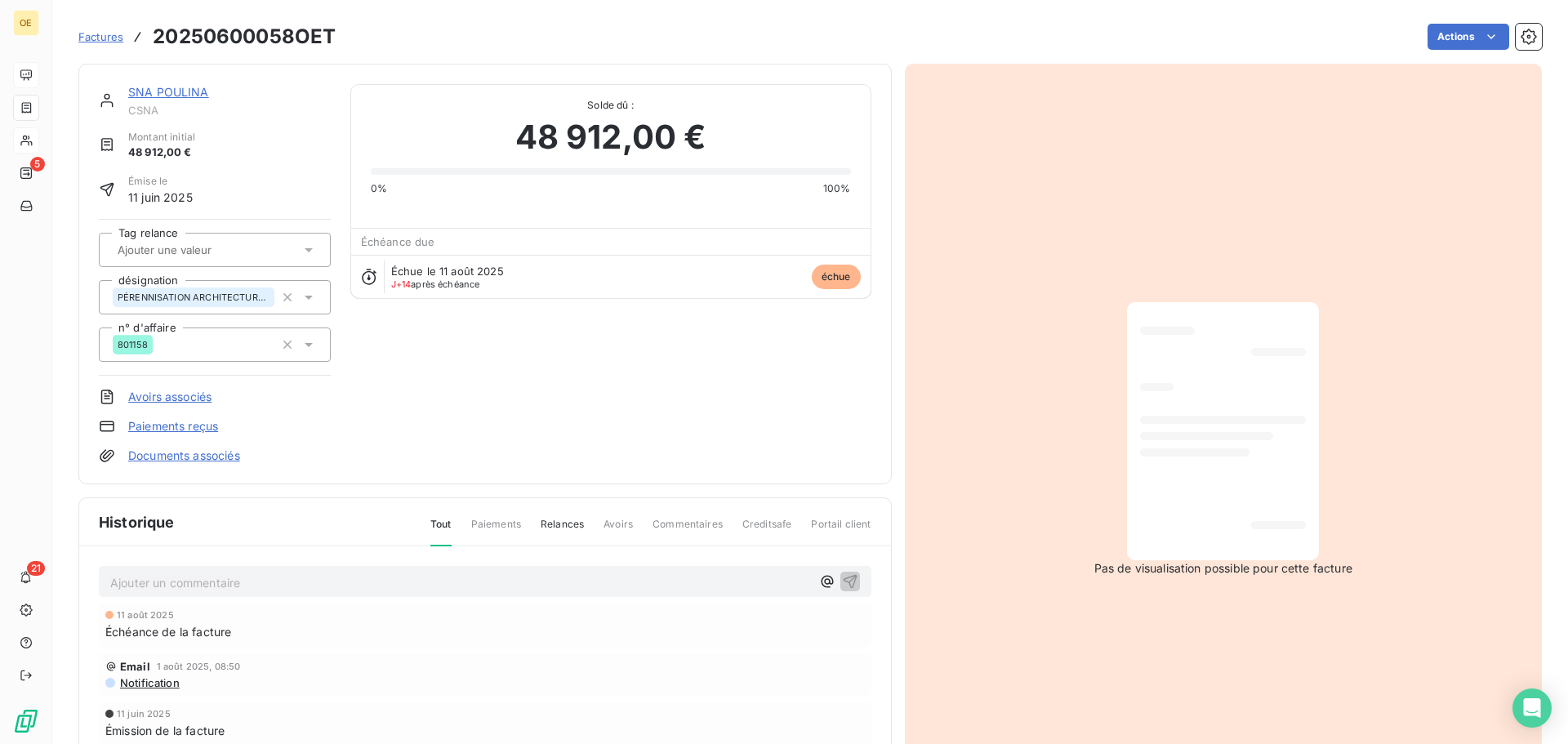
click at [130, 567] on p "Ajouter un commentaire ﻿" at bounding box center [460, 582] width 701 height 20
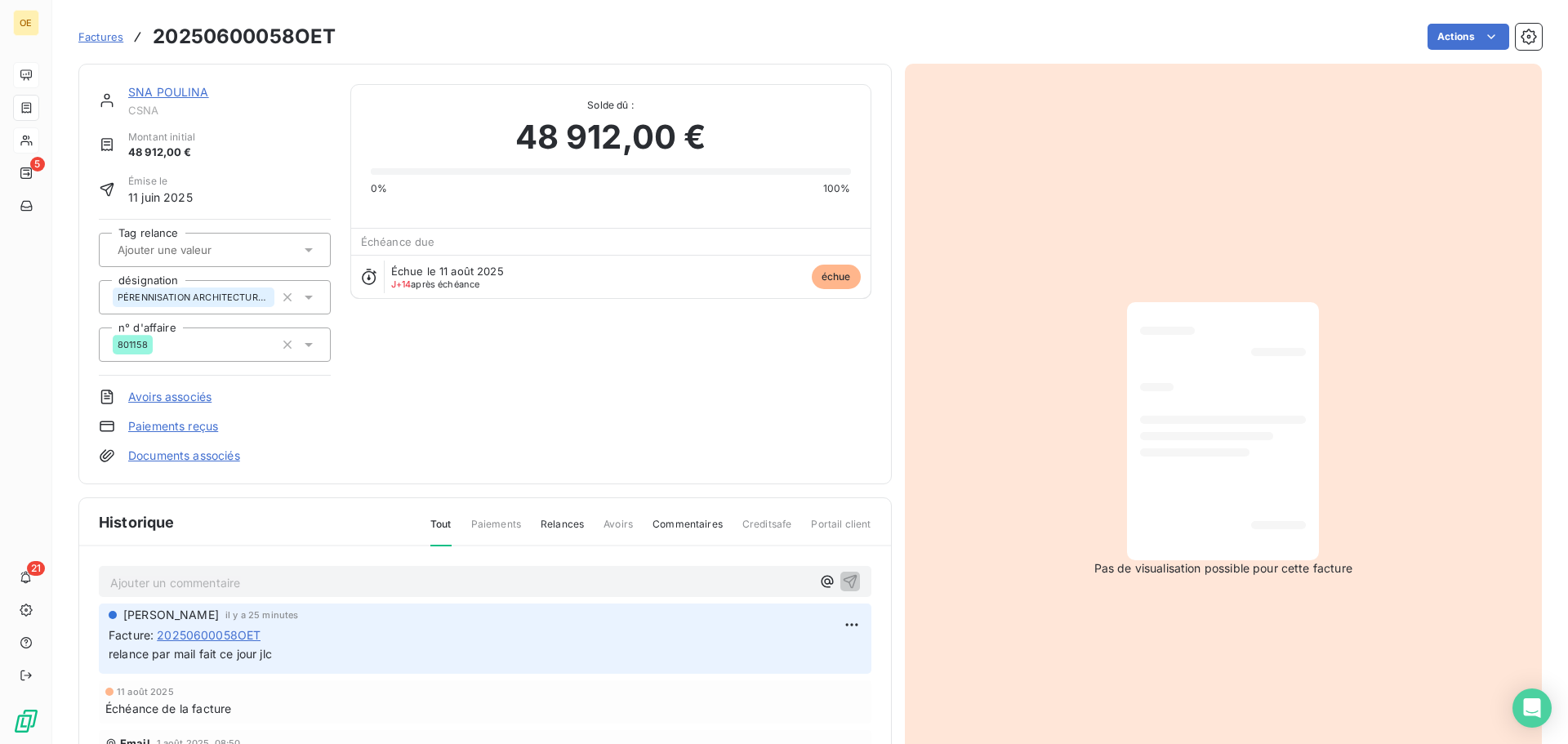
click at [99, 20] on div "Factures 20250600058OET Actions" at bounding box center [811, 36] width 1464 height 34
click at [100, 41] on span "Factures" at bounding box center [101, 36] width 45 height 13
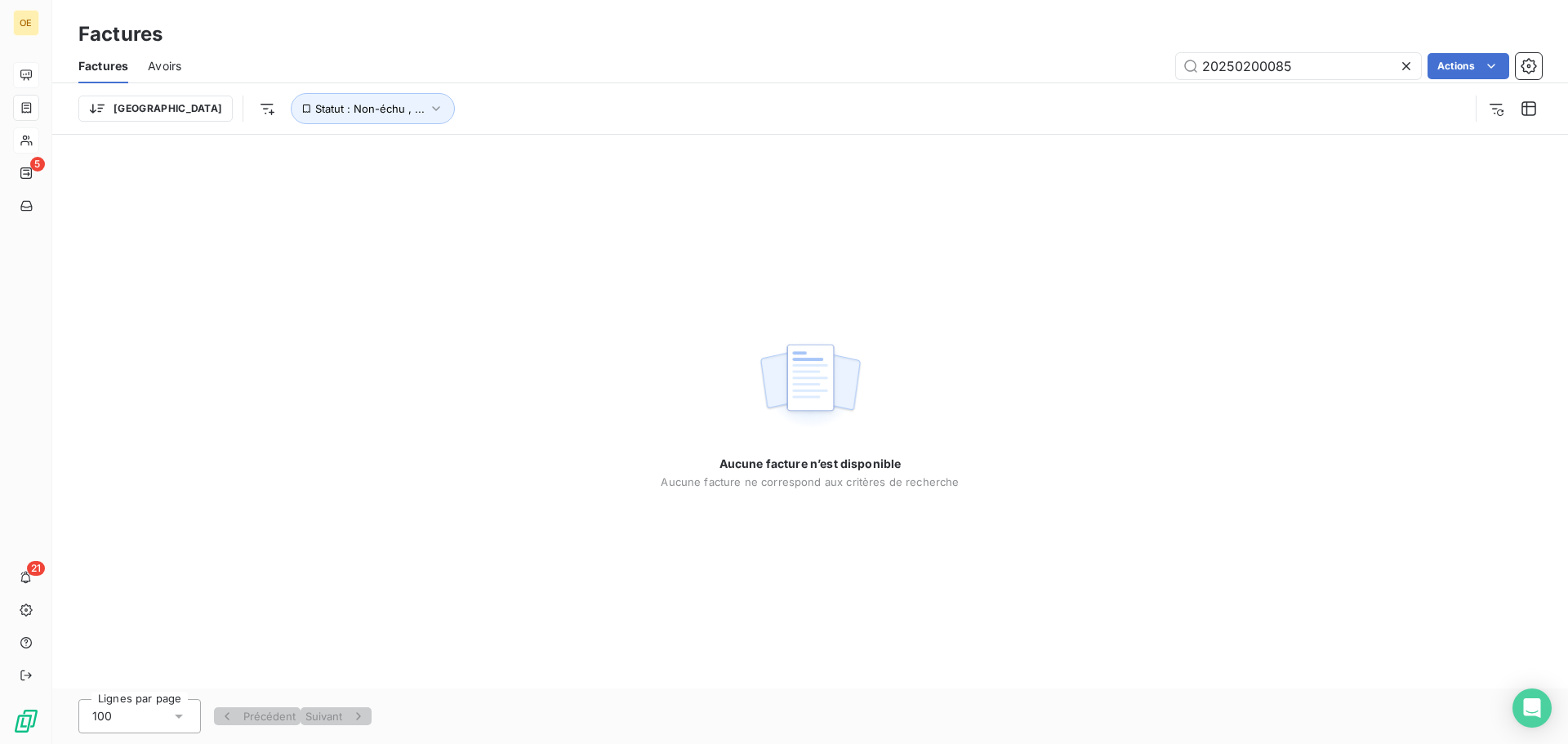
click at [93, 62] on span "Factures" at bounding box center [103, 66] width 50 height 17
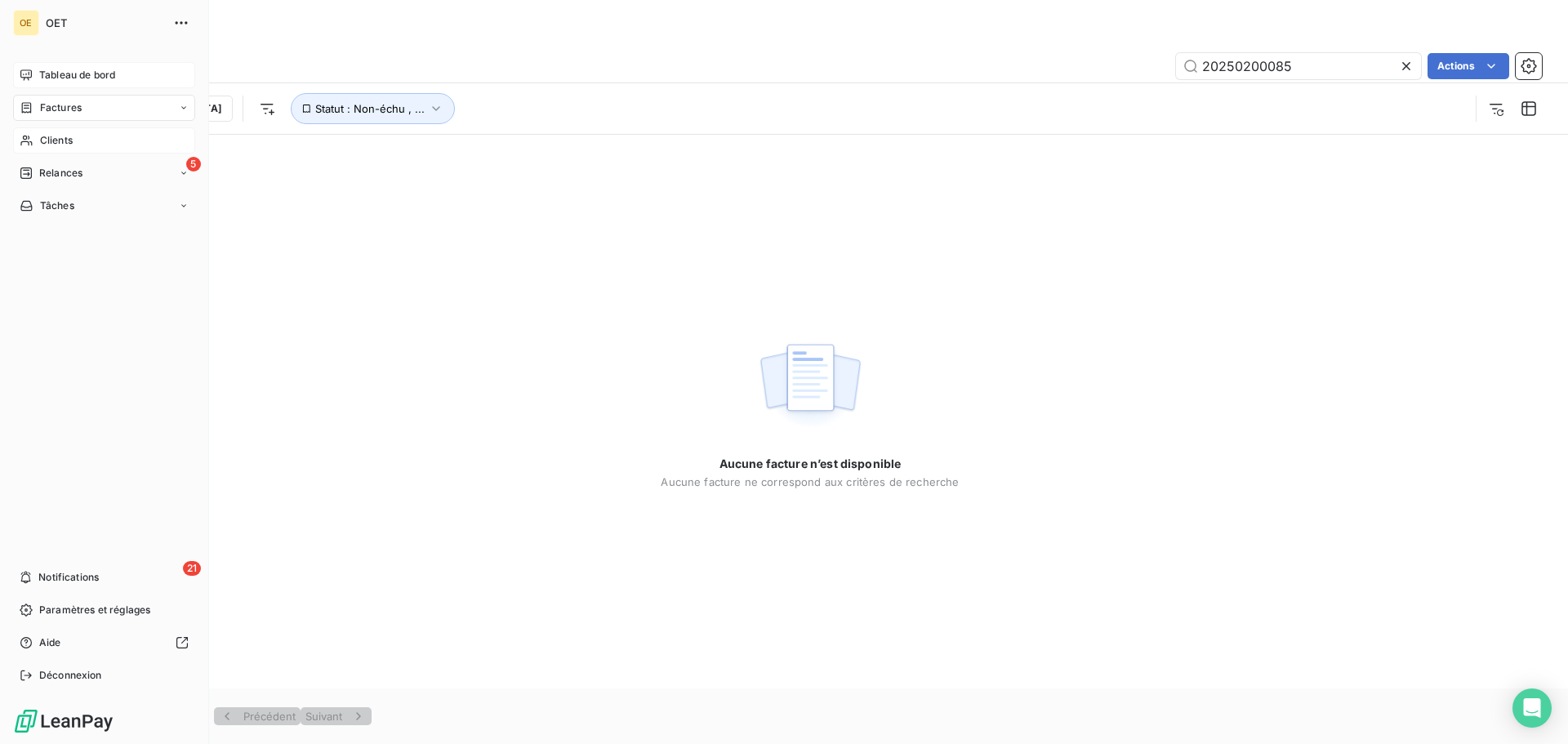
click at [28, 71] on icon at bounding box center [25, 74] width 13 height 13
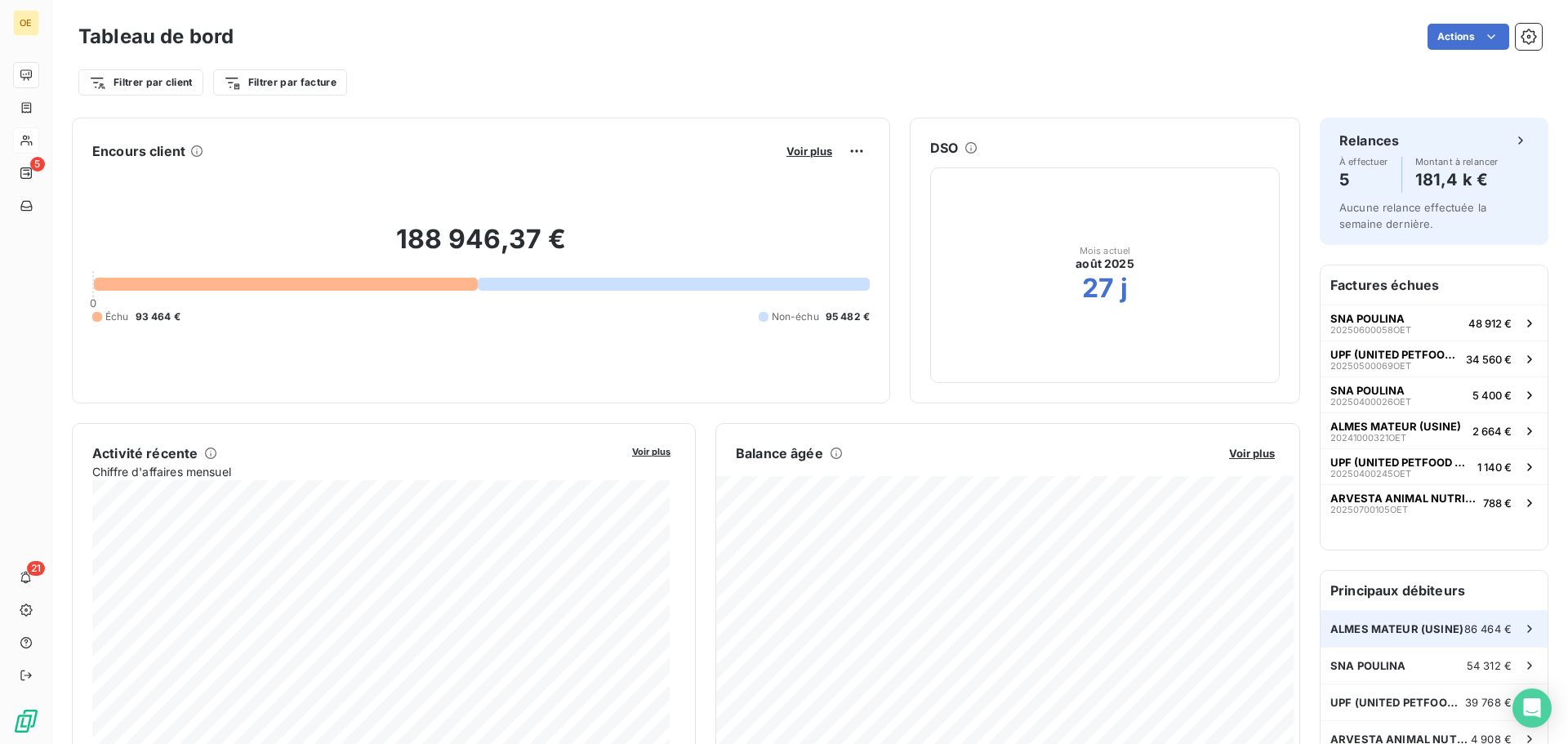
click at [1254, 567] on span "ALMES MATEUR (USINE)" at bounding box center [1397, 628] width 133 height 13
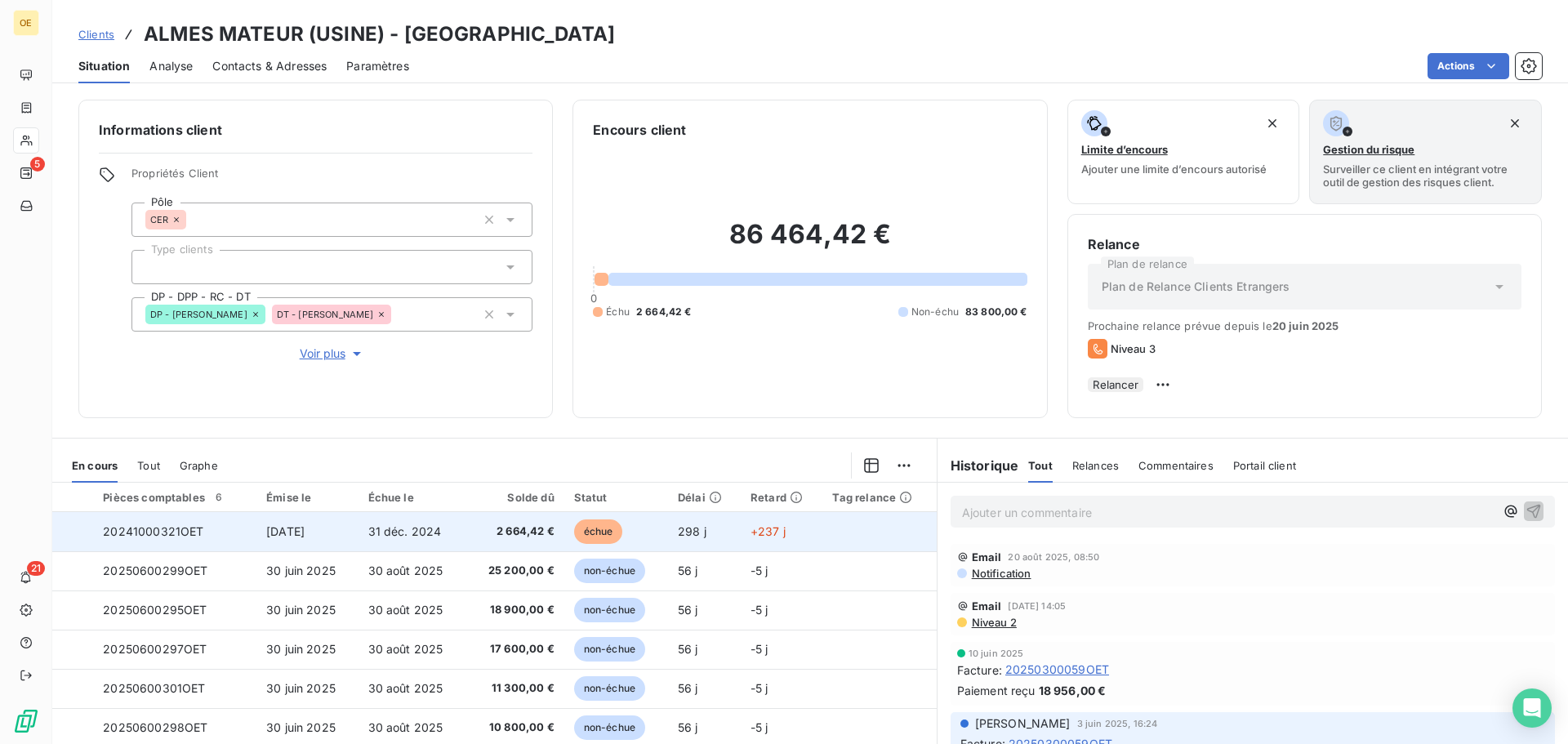
click at [414, 533] on span "31 déc. 2024" at bounding box center [405, 532] width 74 height 14
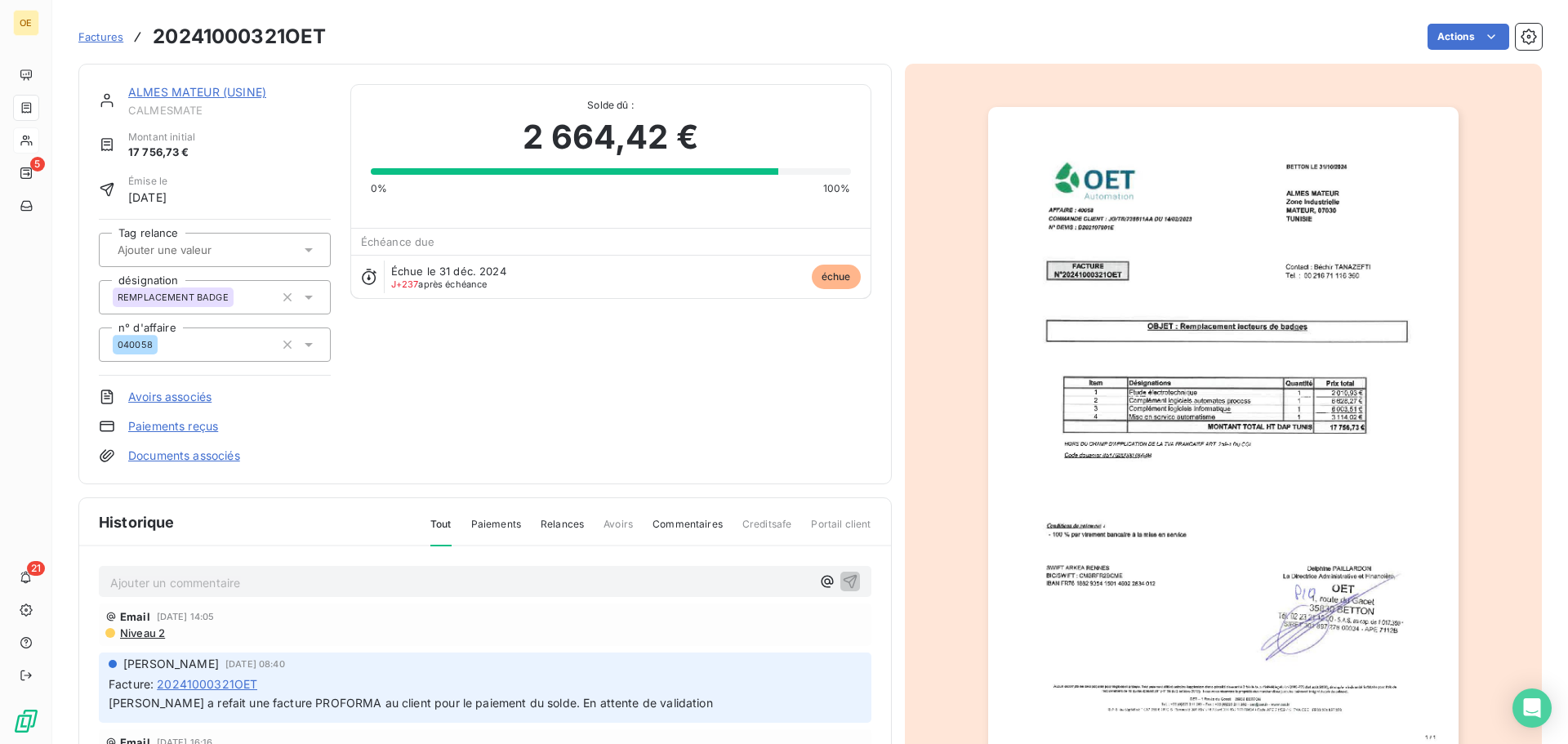
click at [173, 567] on p "Ajouter un commentaire ﻿" at bounding box center [460, 582] width 701 height 20
click at [558, 532] on span "Relances" at bounding box center [562, 531] width 43 height 28
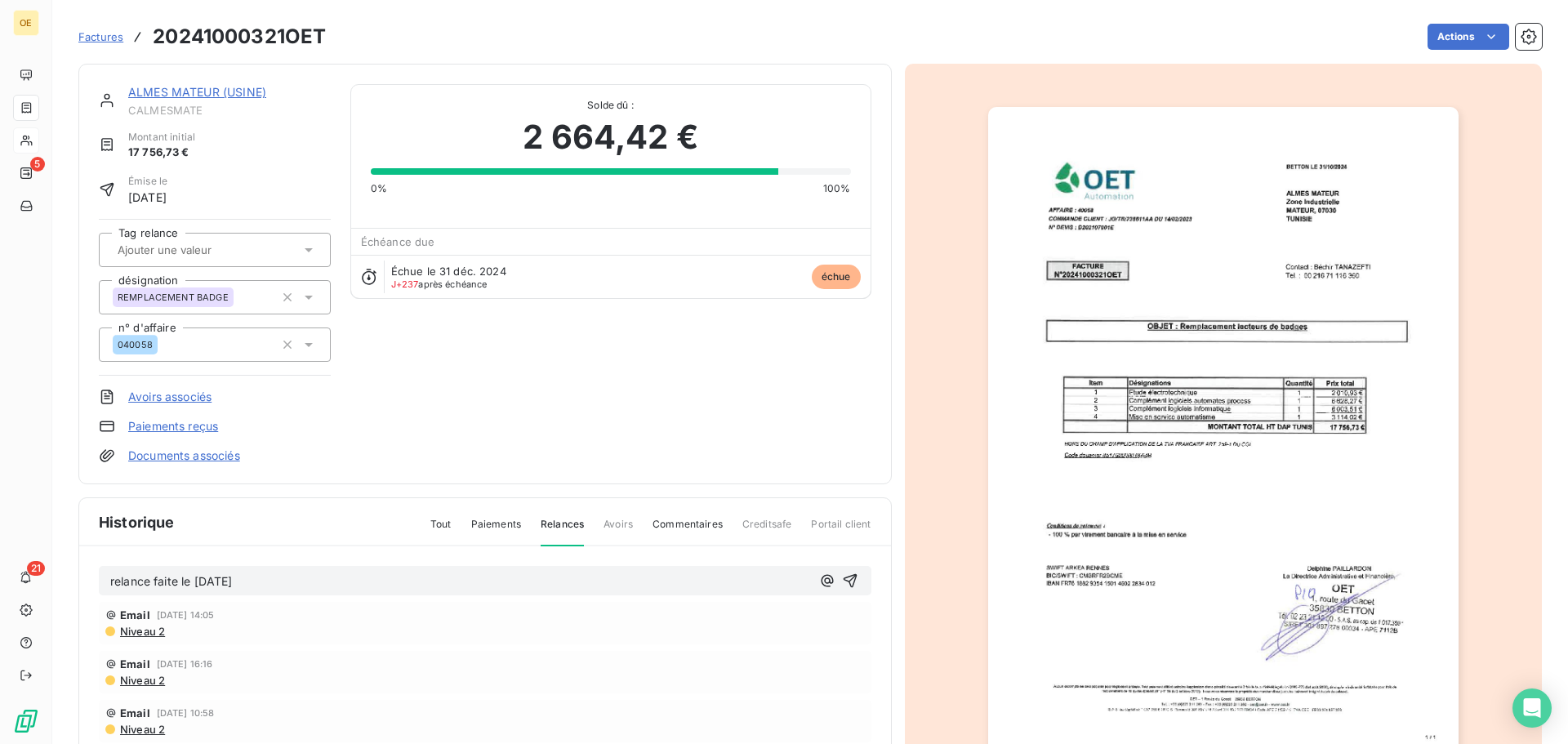
click at [320, 567] on p "relance faite le [DATE]" at bounding box center [460, 581] width 701 height 19
